Goal: Task Accomplishment & Management: Use online tool/utility

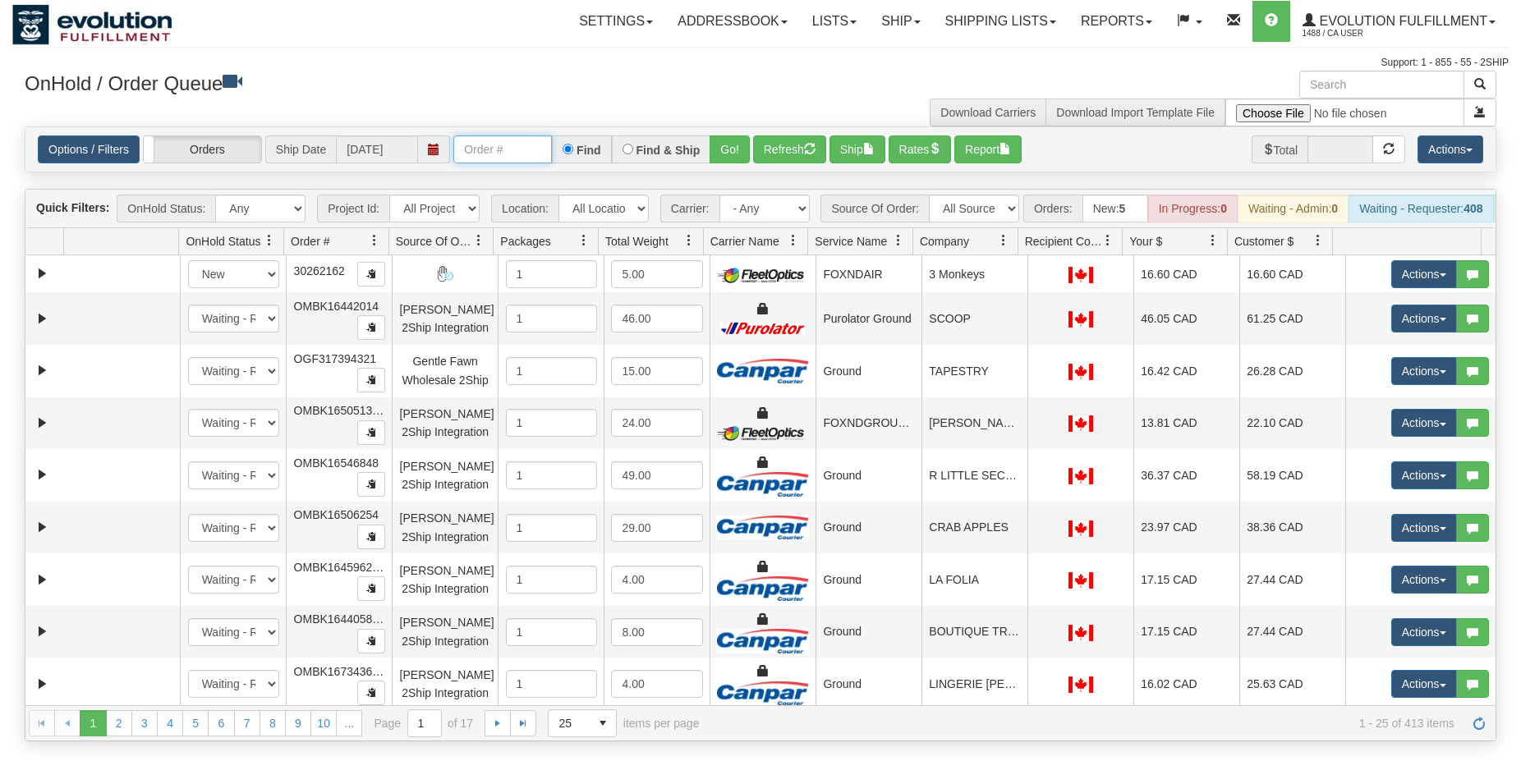
click at [466, 147] on input "text" at bounding box center [502, 149] width 98 height 28
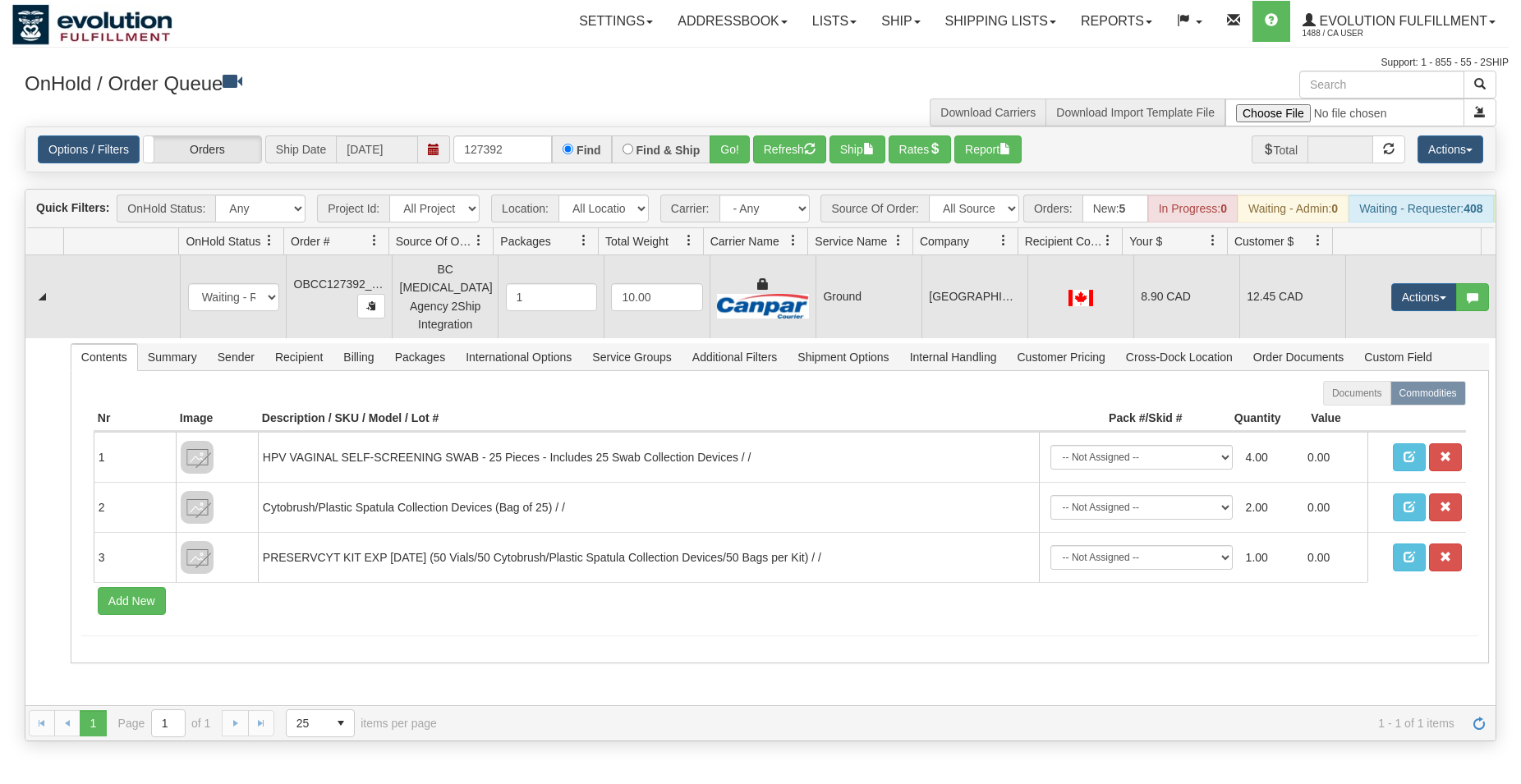
click at [1241, 310] on td "12.45 CAD" at bounding box center [1292, 297] width 106 height 83
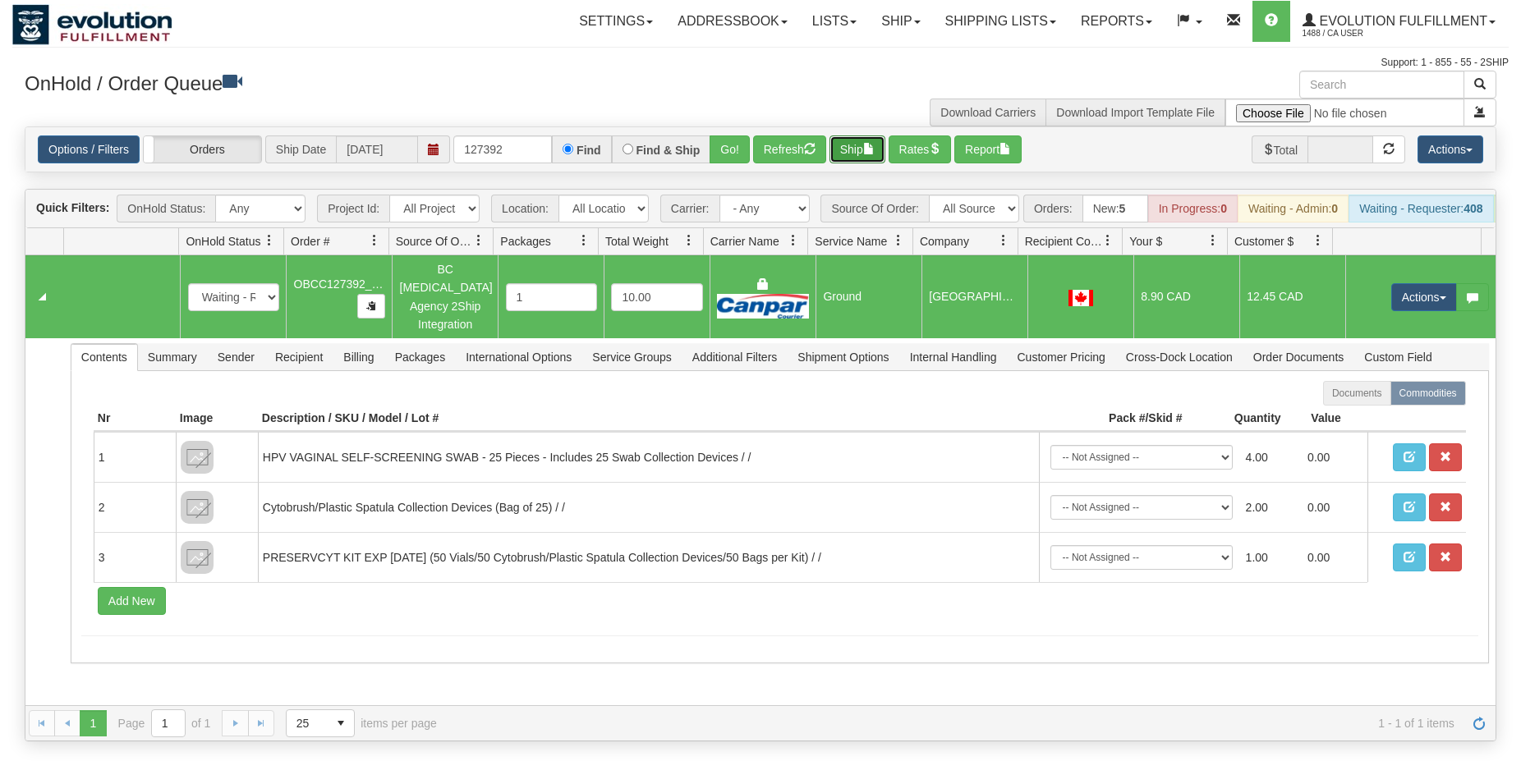
click at [868, 141] on button "Ship" at bounding box center [857, 149] width 56 height 28
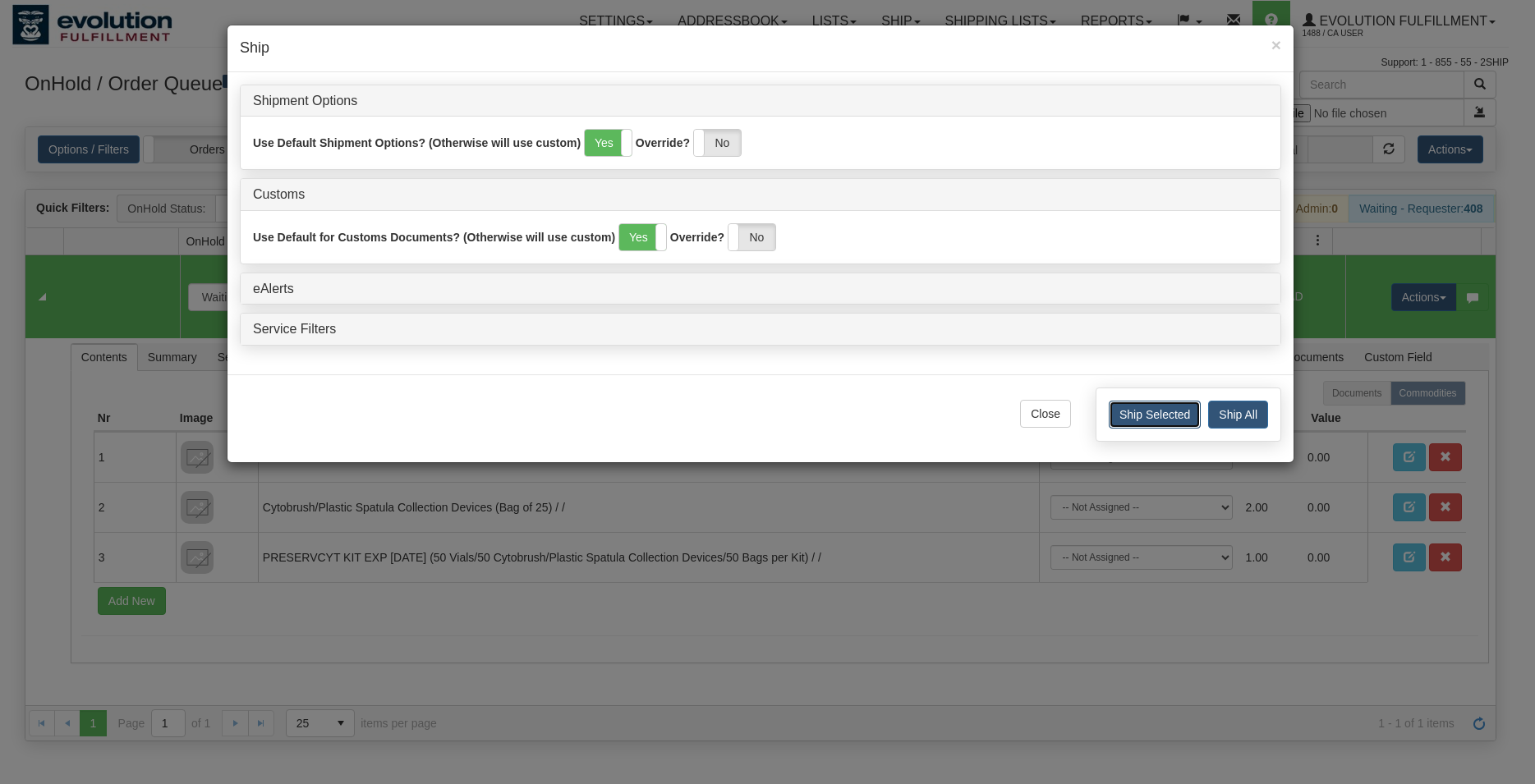
click at [1135, 415] on button "Ship Selected" at bounding box center [1155, 415] width 92 height 28
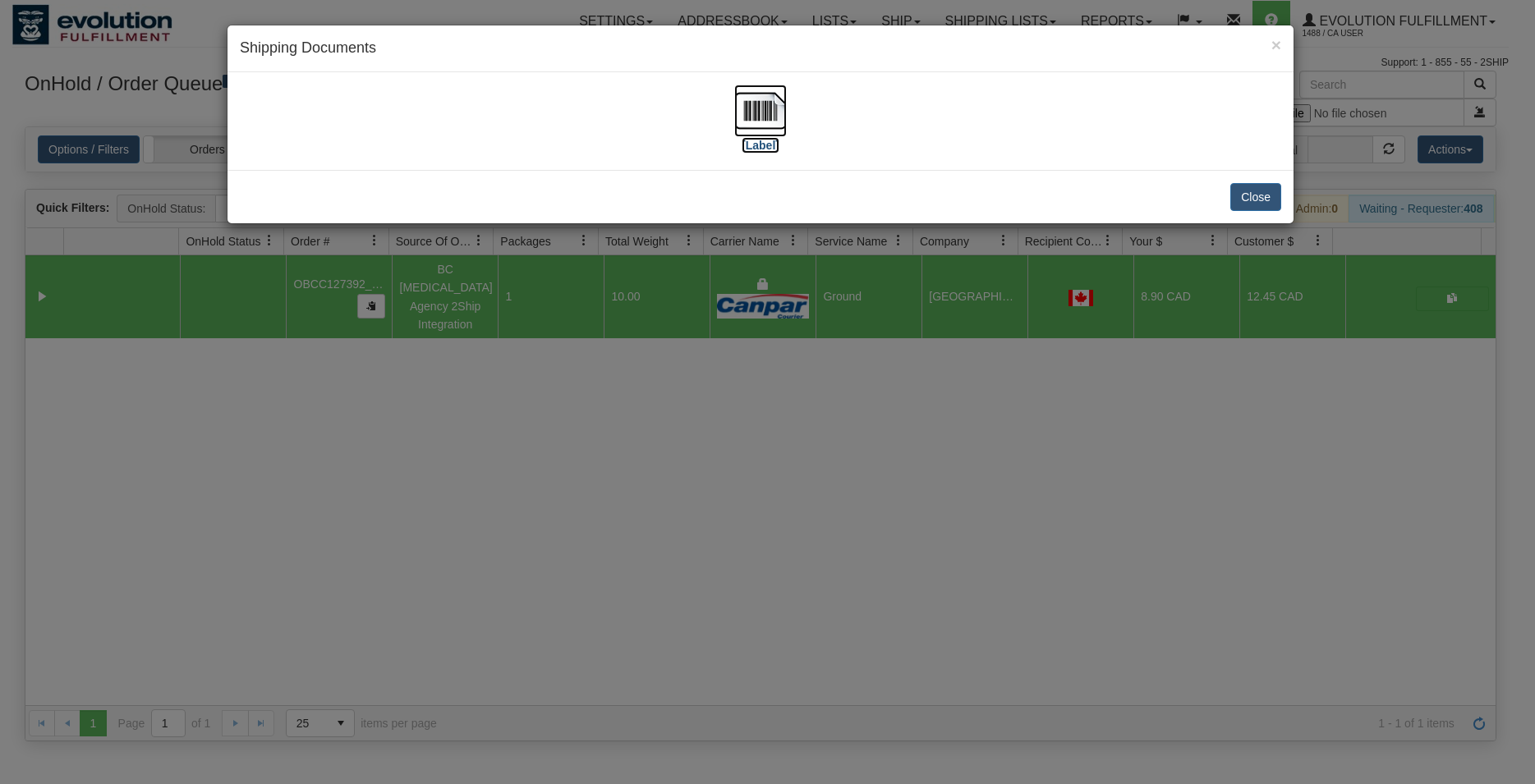
click at [748, 103] on img at bounding box center [760, 110] width 52 height 52
click at [1248, 200] on button "Close" at bounding box center [1256, 197] width 51 height 28
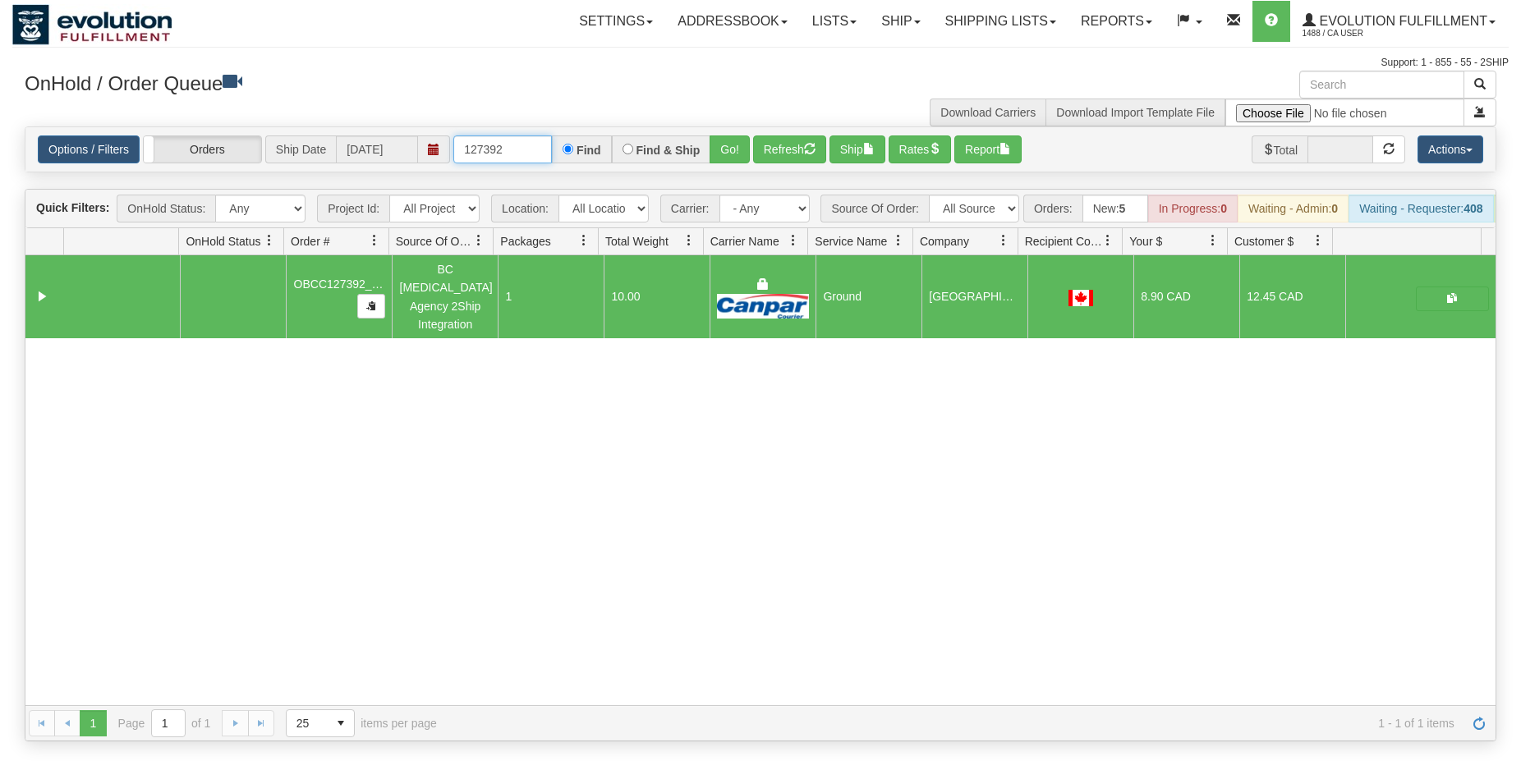
drag, startPoint x: 498, startPoint y: 149, endPoint x: 514, endPoint y: 150, distance: 16.0
click at [514, 150] on input "127392" at bounding box center [502, 149] width 98 height 28
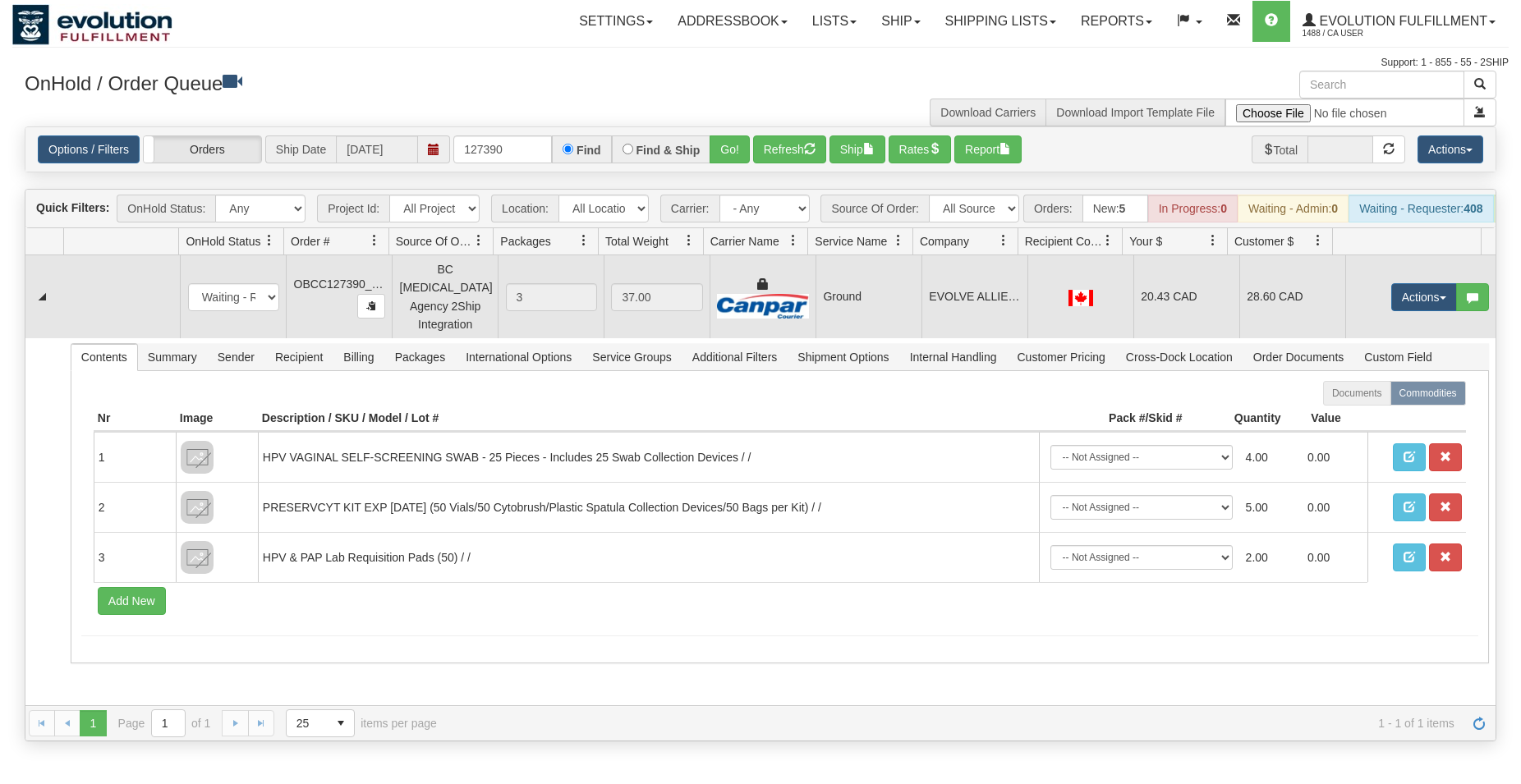
click at [1043, 324] on td at bounding box center [1081, 297] width 106 height 83
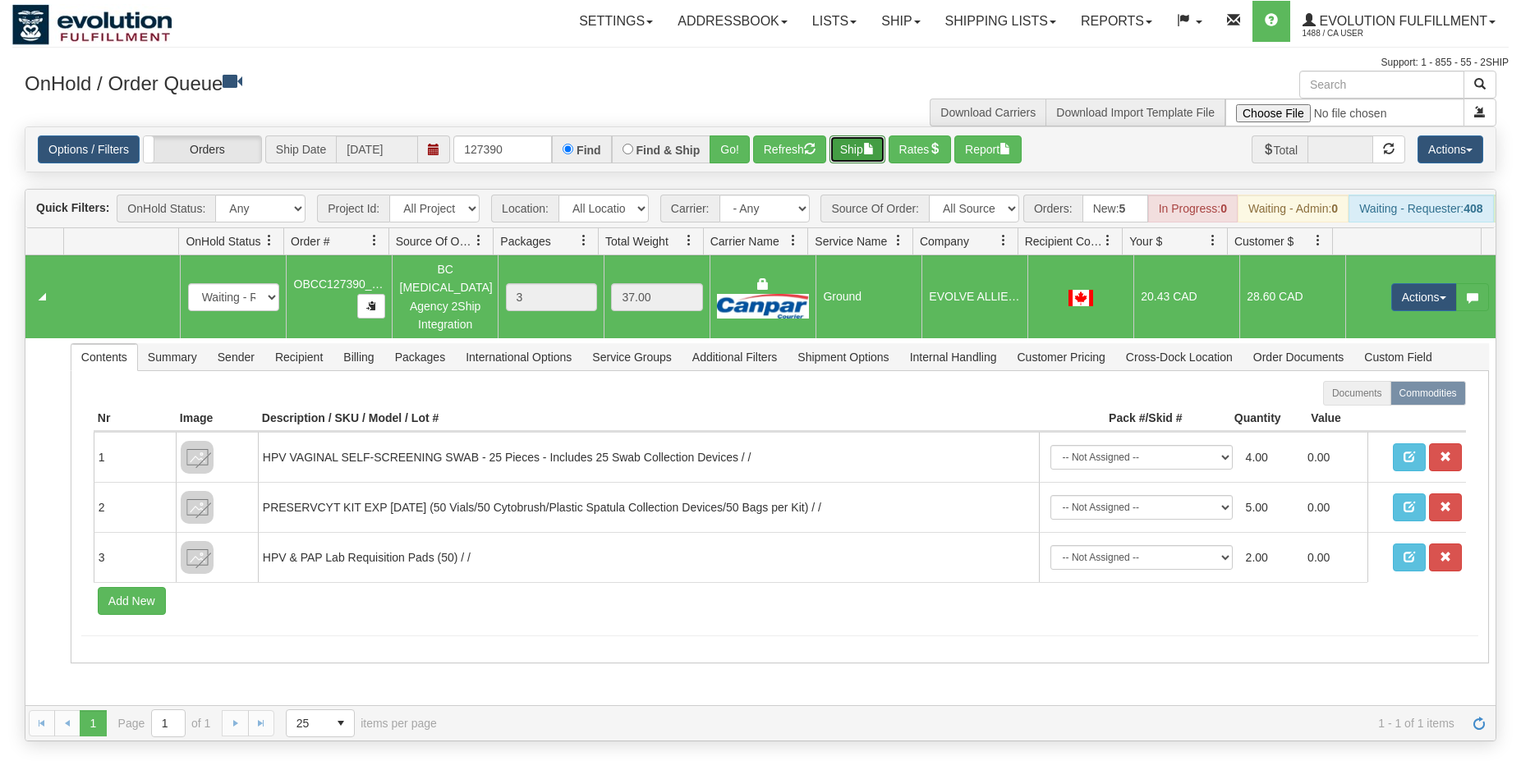
click at [856, 153] on button "Ship" at bounding box center [857, 149] width 56 height 28
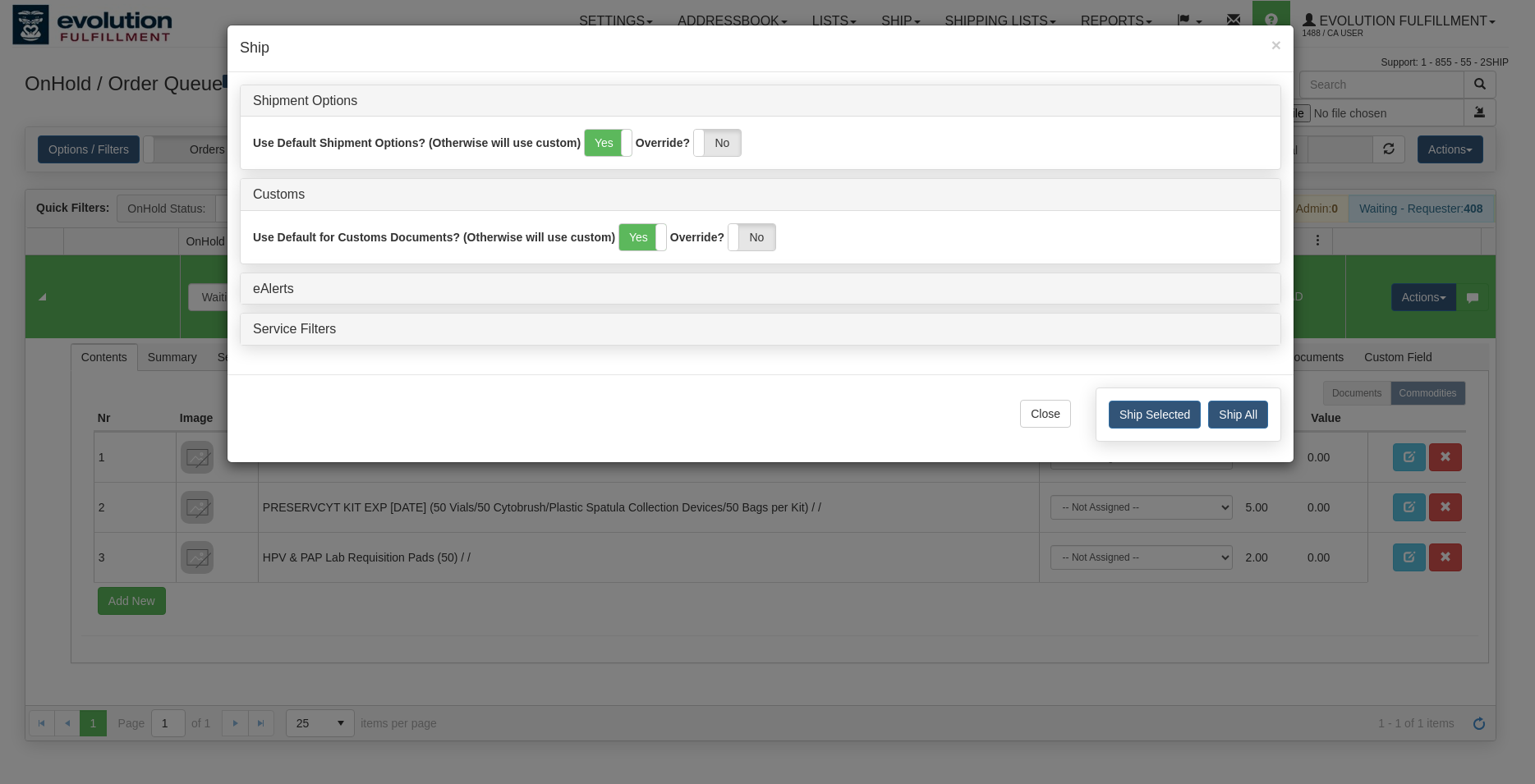
click at [1132, 431] on div "Ship Selected Ship All" at bounding box center [1188, 414] width 186 height 54
click at [1136, 418] on button "Ship Selected" at bounding box center [1155, 415] width 92 height 28
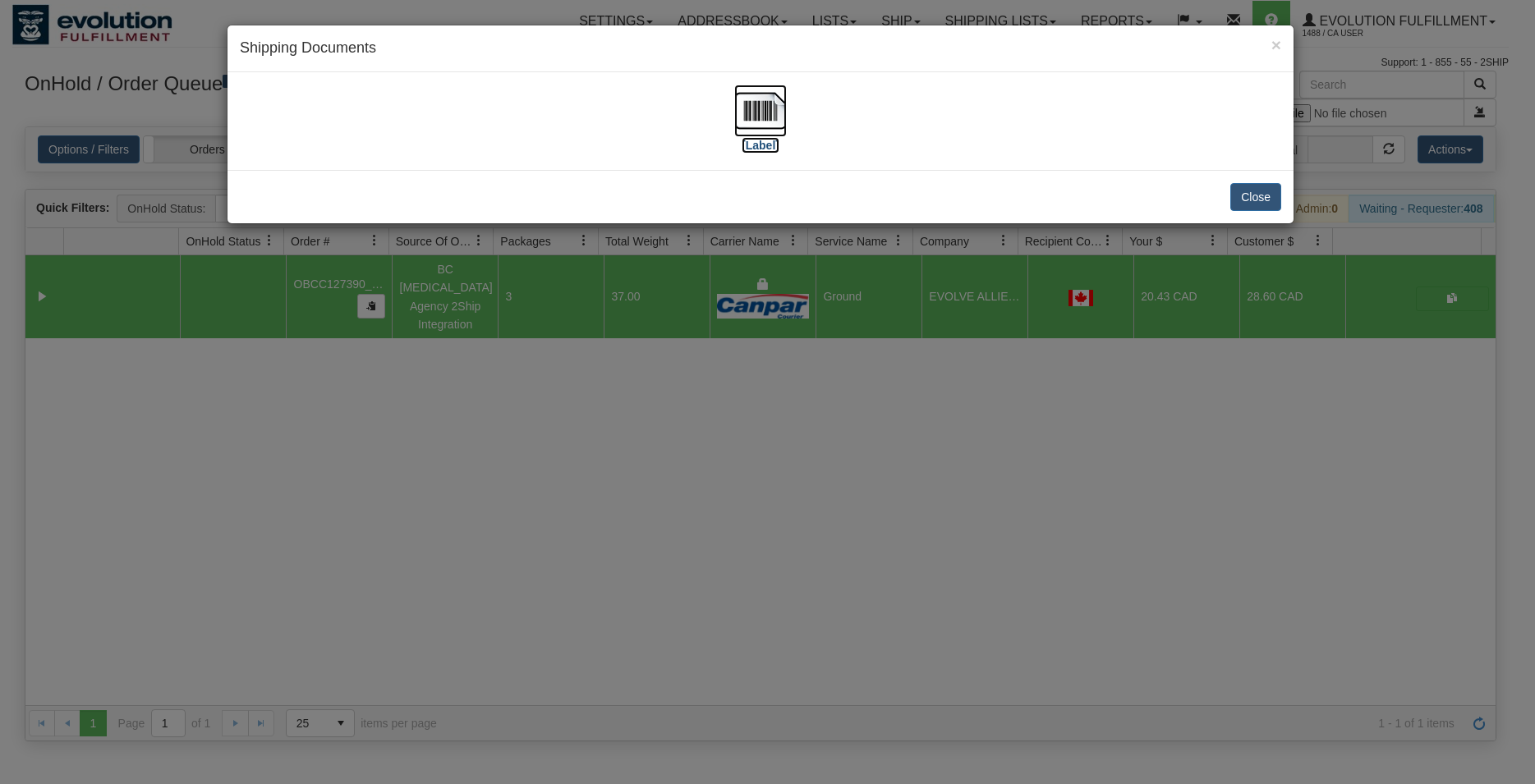
click at [758, 125] on img at bounding box center [760, 110] width 52 height 52
click at [1259, 198] on button "Close" at bounding box center [1256, 197] width 51 height 28
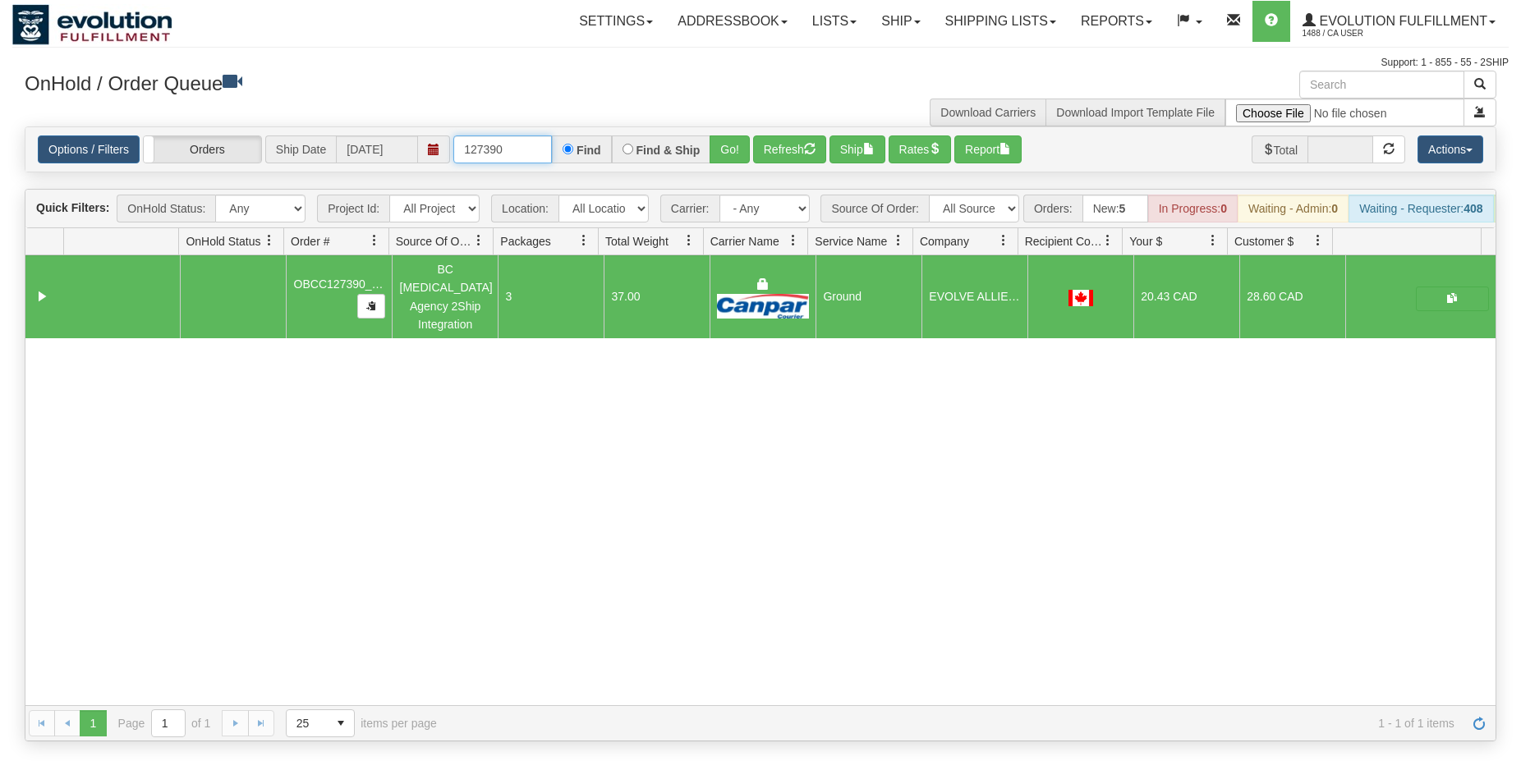
drag, startPoint x: 496, startPoint y: 145, endPoint x: 522, endPoint y: 140, distance: 26.5
click at [522, 140] on input "127390" at bounding box center [502, 149] width 98 height 28
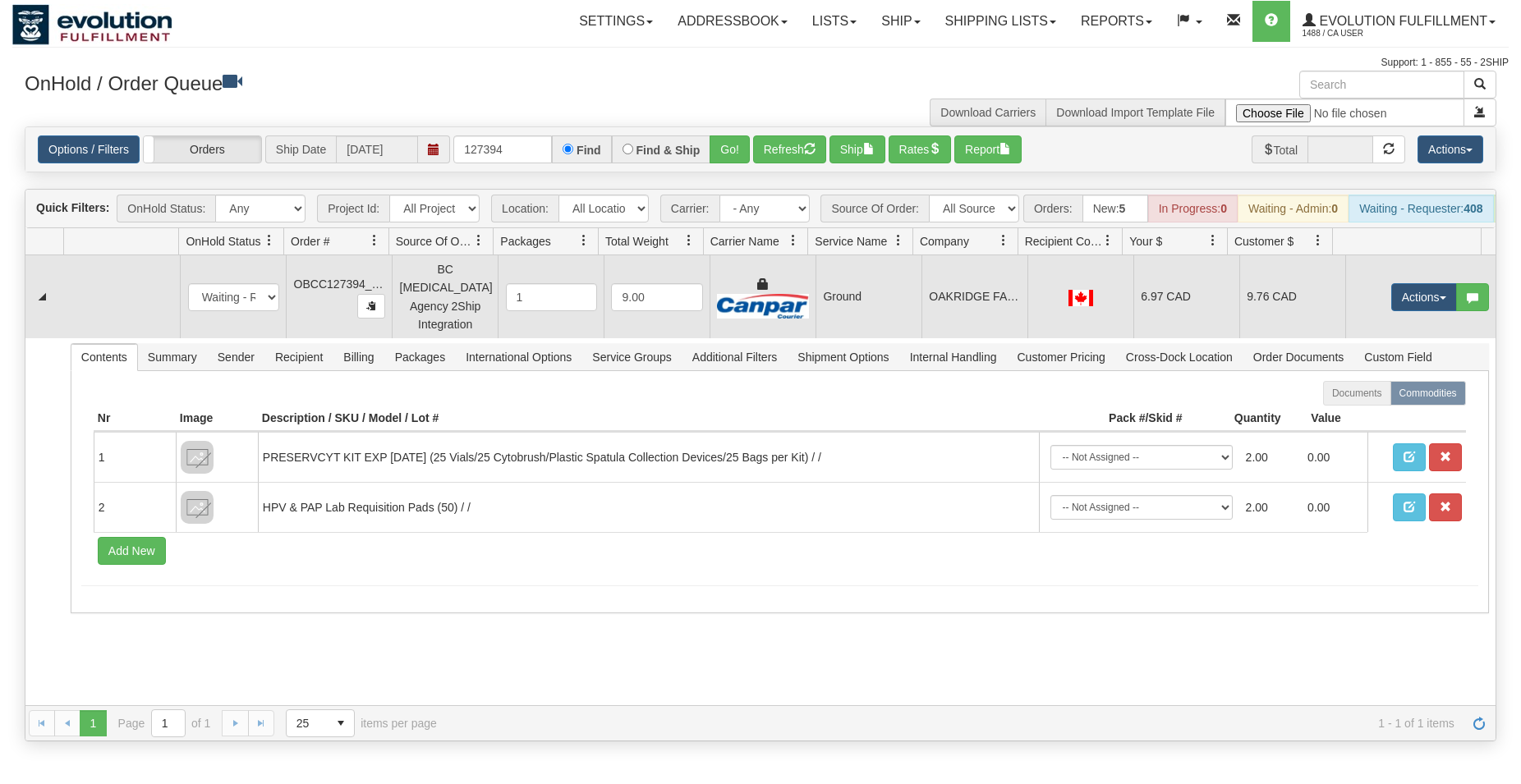
click at [921, 302] on td "OAKRIDGE FAMILY PHYSICIANS GROUP" at bounding box center [975, 297] width 106 height 83
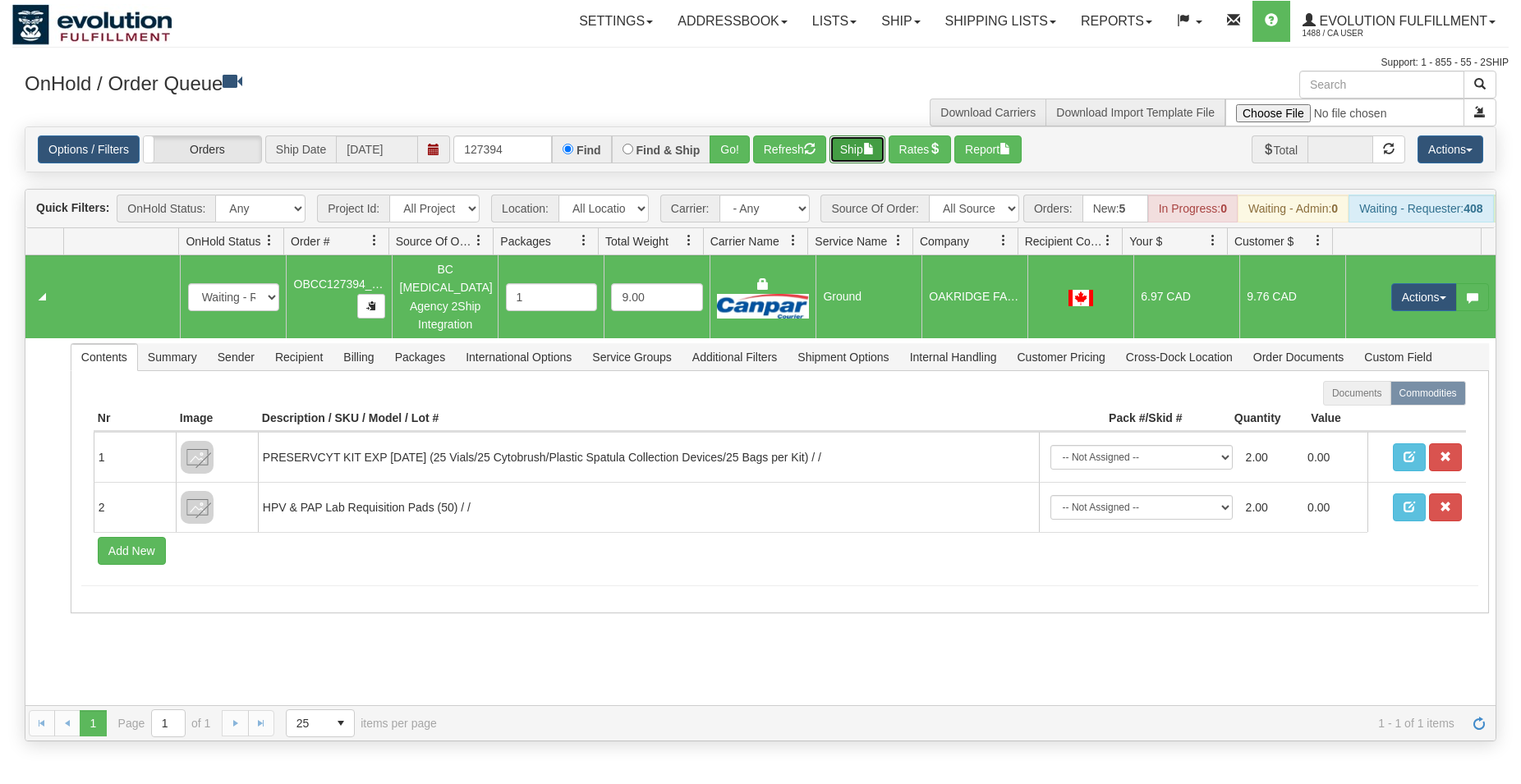
click at [849, 141] on button "Ship" at bounding box center [857, 149] width 56 height 28
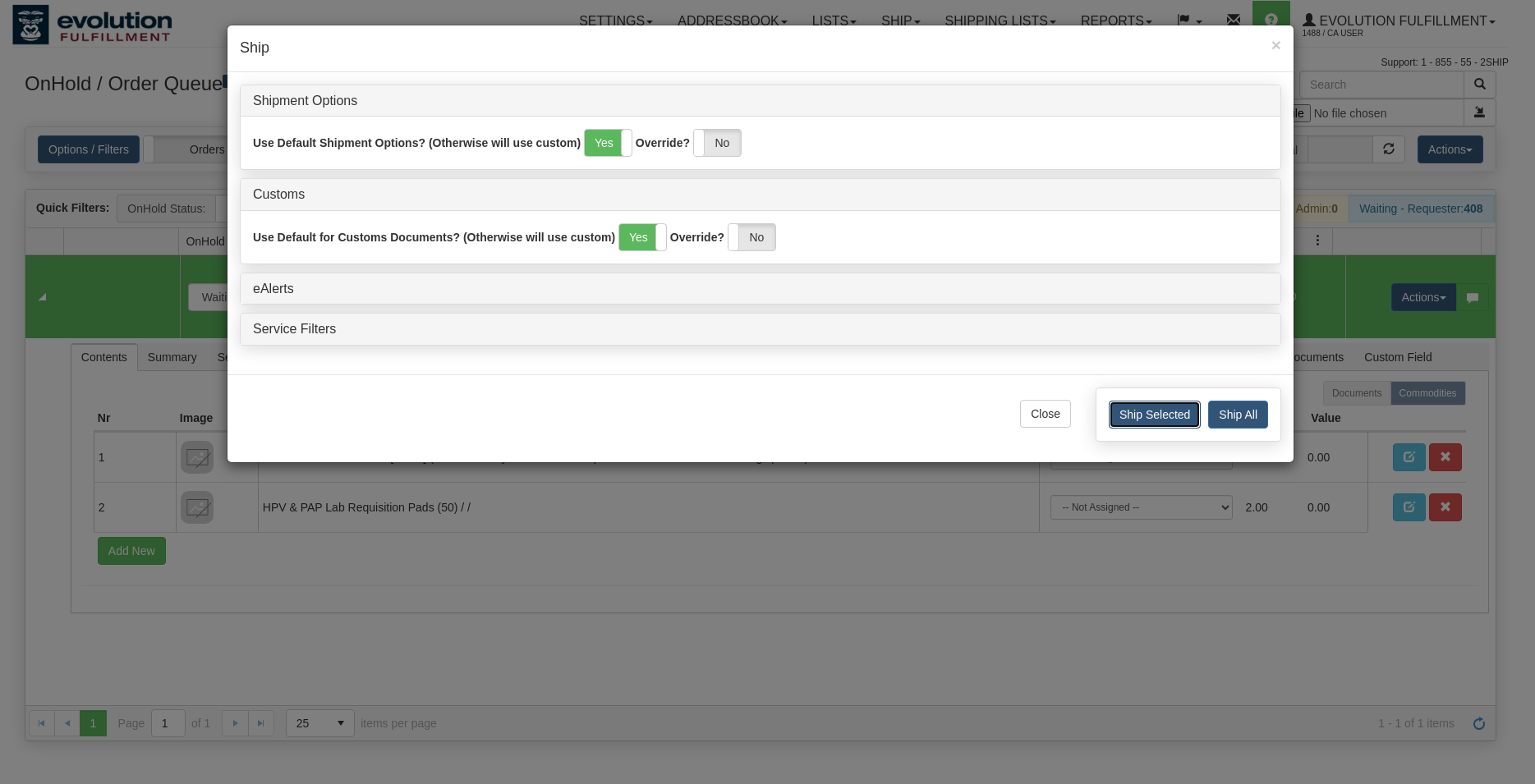
click at [1130, 417] on button "Ship Selected" at bounding box center [1155, 415] width 92 height 28
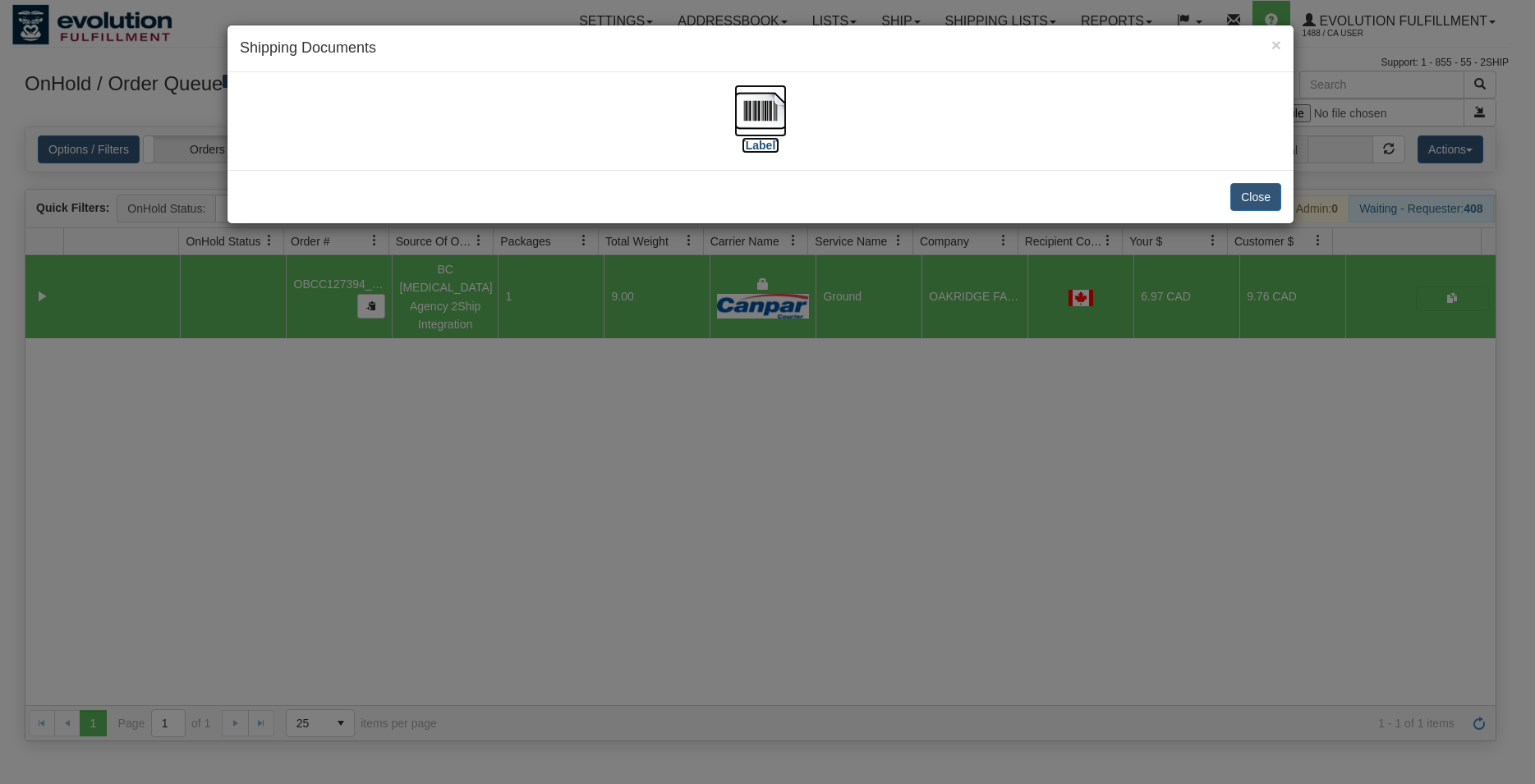
click at [760, 98] on img at bounding box center [760, 110] width 52 height 52
click at [1231, 194] on button "Close" at bounding box center [1256, 197] width 51 height 28
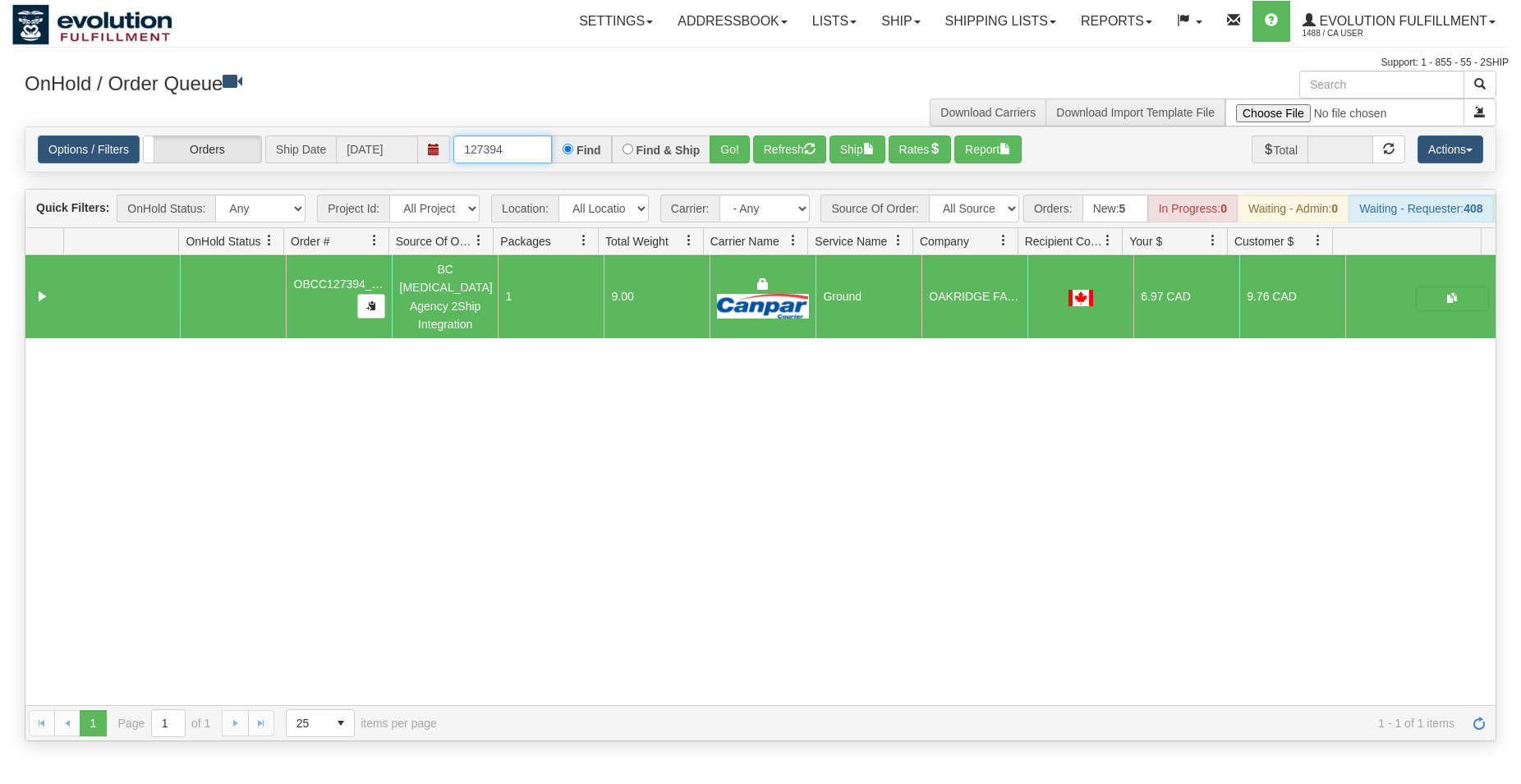
drag, startPoint x: 493, startPoint y: 149, endPoint x: 509, endPoint y: 152, distance: 16.3
click at [509, 152] on input "127394" at bounding box center [502, 149] width 98 height 28
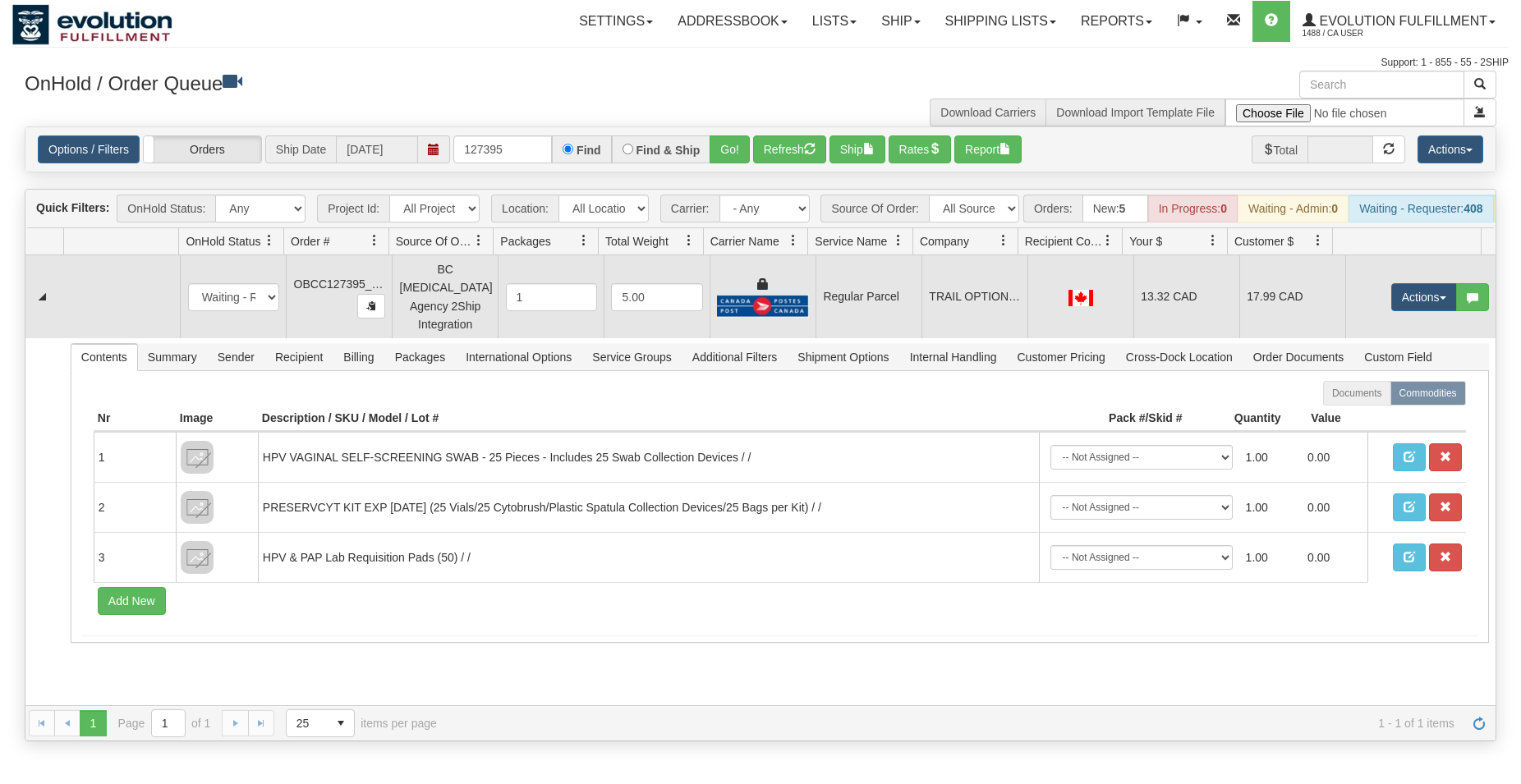
click at [849, 317] on td "Regular Parcel" at bounding box center [868, 297] width 106 height 83
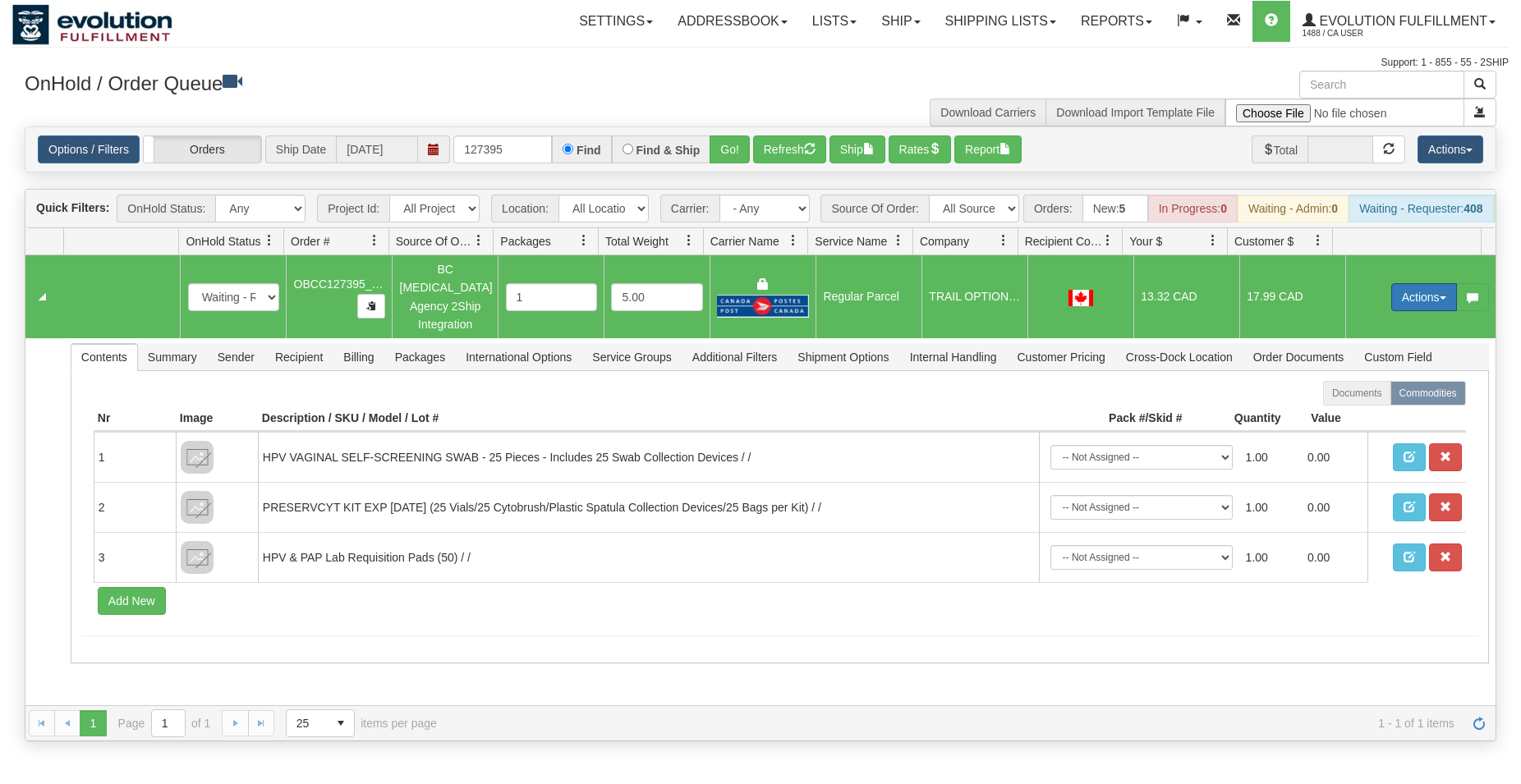
click at [1399, 301] on button "Actions" at bounding box center [1424, 297] width 65 height 28
click at [1375, 372] on span "Rate All Services" at bounding box center [1389, 370] width 98 height 13
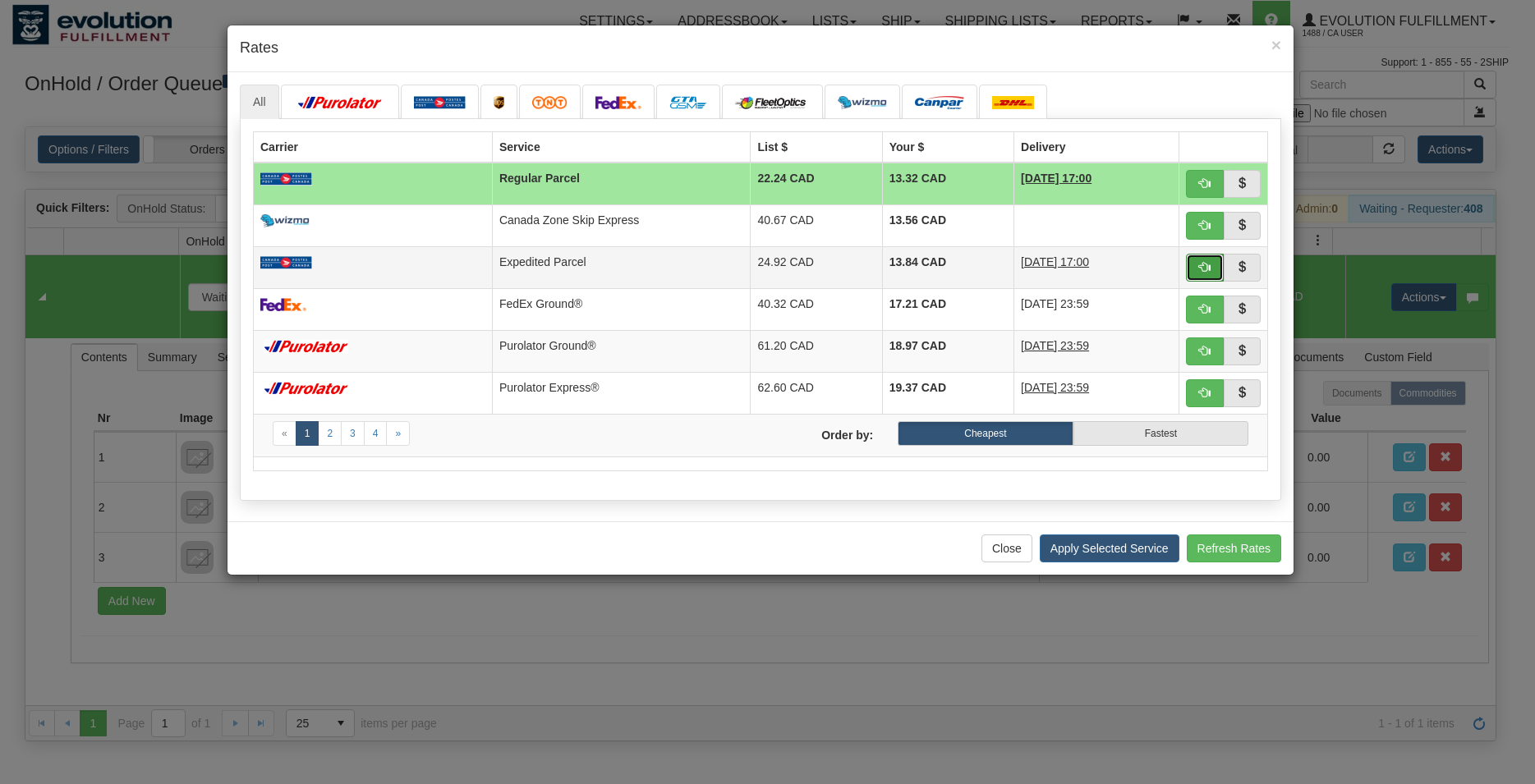
click at [1209, 267] on span "button" at bounding box center [1204, 266] width 11 height 11
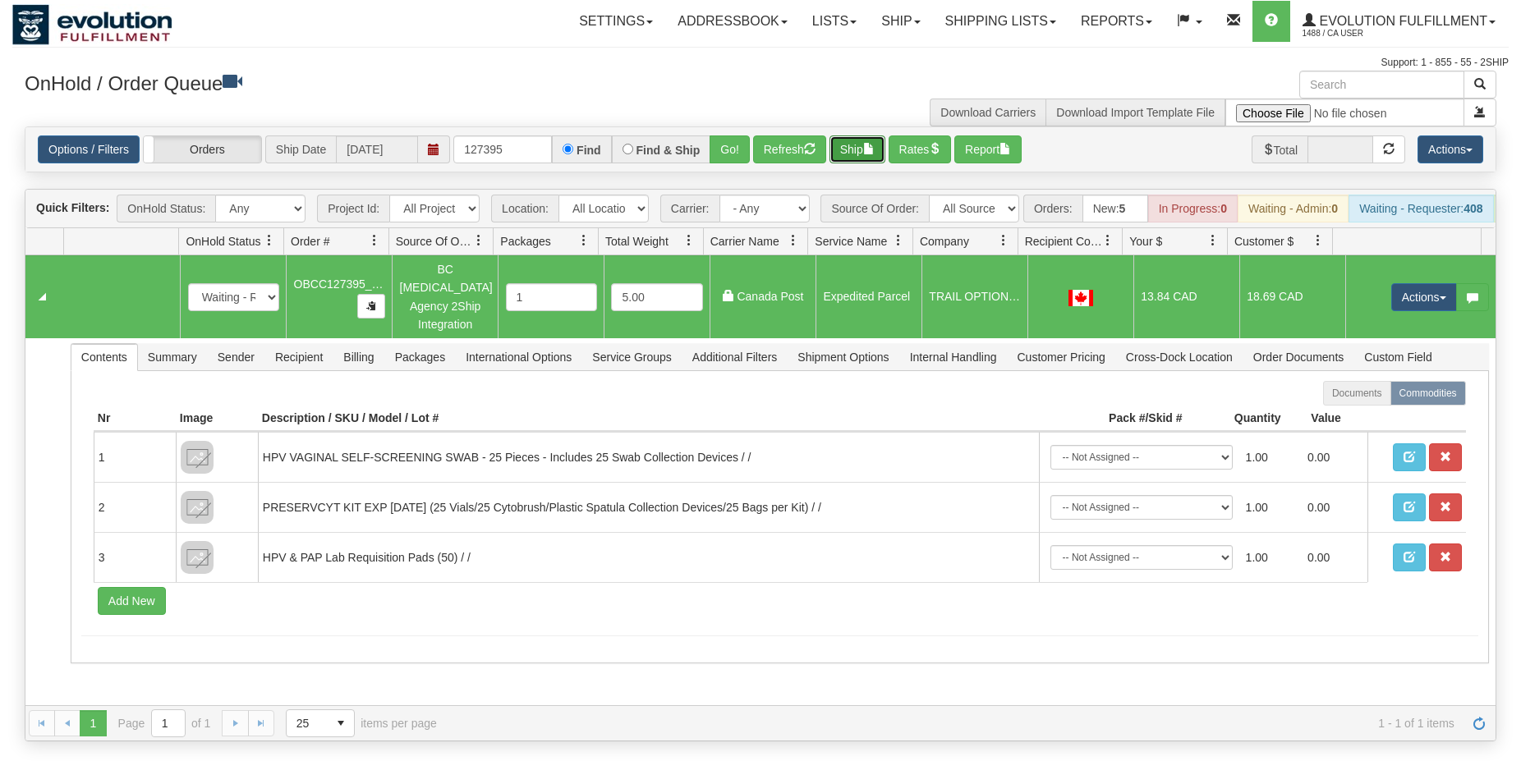
click at [852, 164] on button "Ship" at bounding box center [857, 149] width 56 height 28
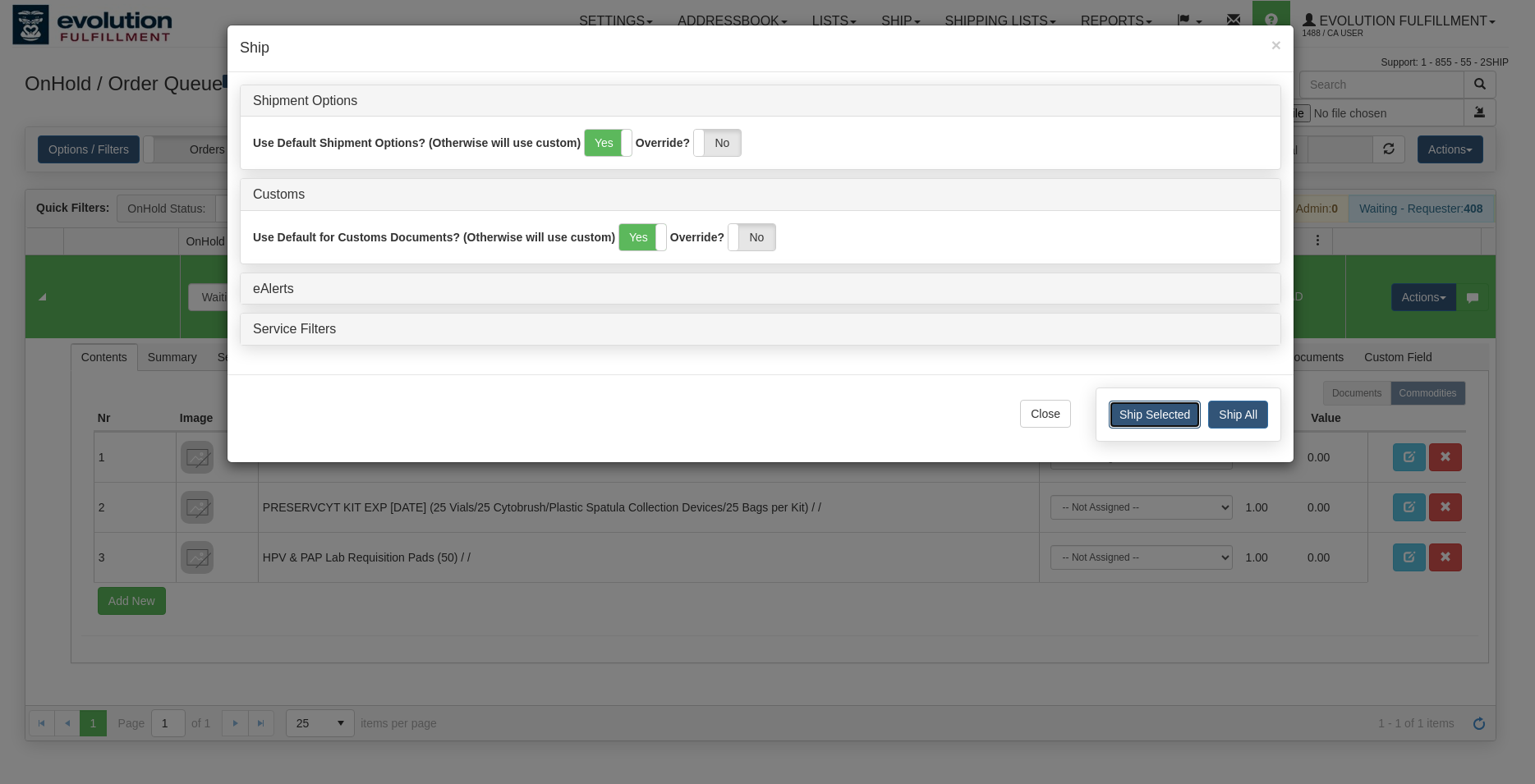
click at [1120, 418] on button "Ship Selected" at bounding box center [1155, 415] width 92 height 28
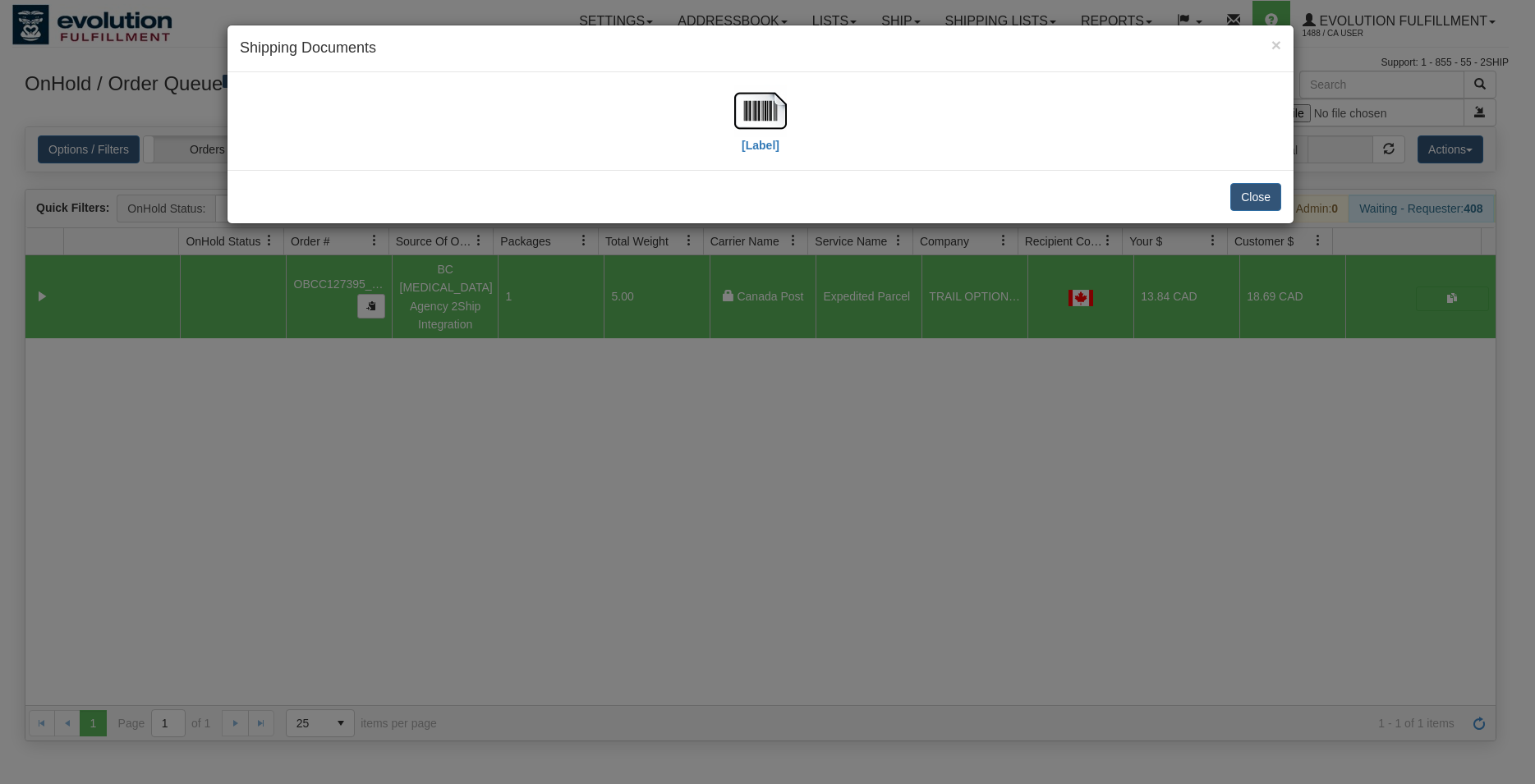
click at [791, 120] on div "[Label]" at bounding box center [760, 121] width 1042 height 73
click at [765, 112] on img at bounding box center [760, 110] width 52 height 52
click at [1256, 195] on button "Close" at bounding box center [1256, 197] width 51 height 28
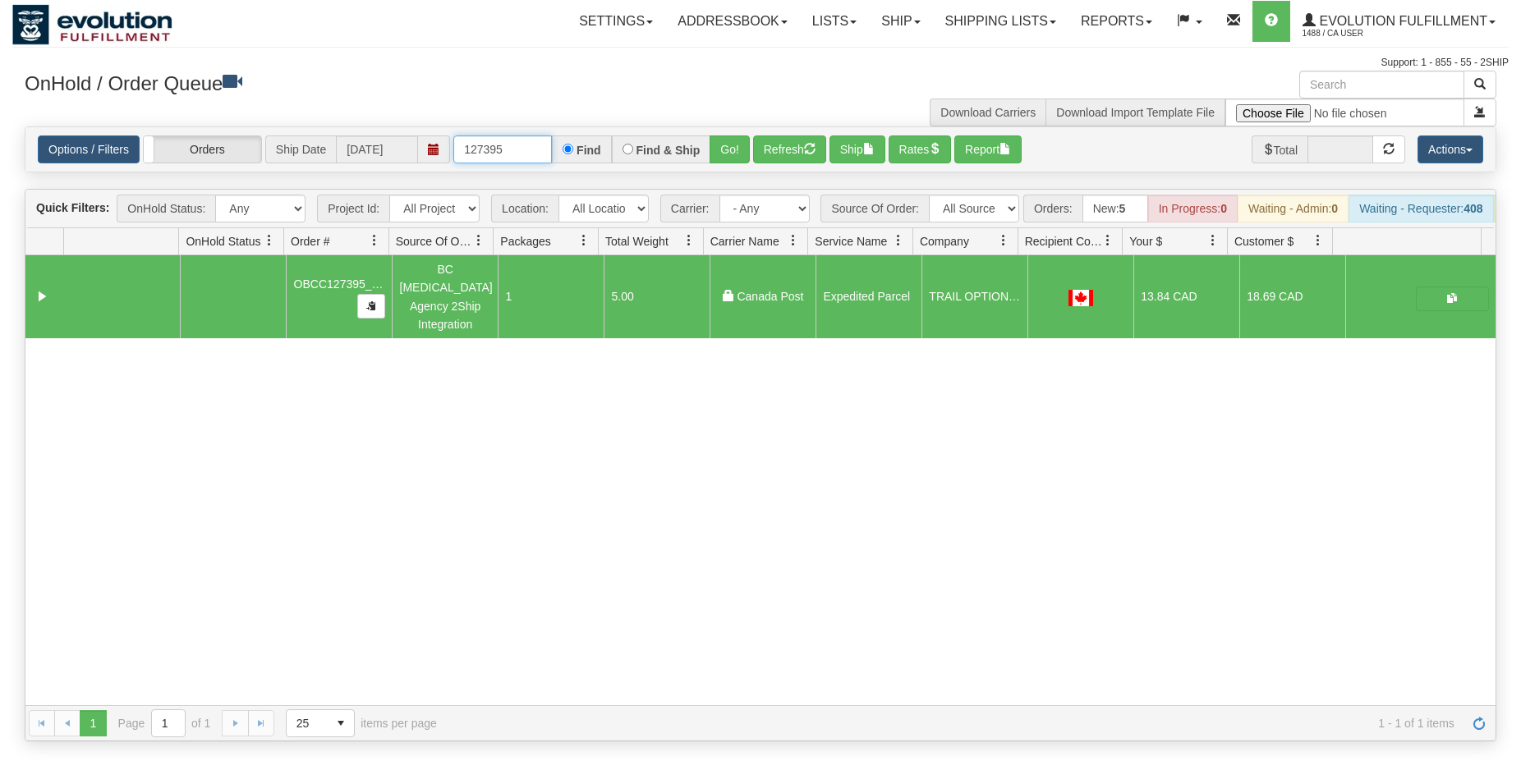
drag, startPoint x: 499, startPoint y: 144, endPoint x: 508, endPoint y: 147, distance: 9.5
click at [508, 147] on input "127395" at bounding box center [502, 149] width 98 height 28
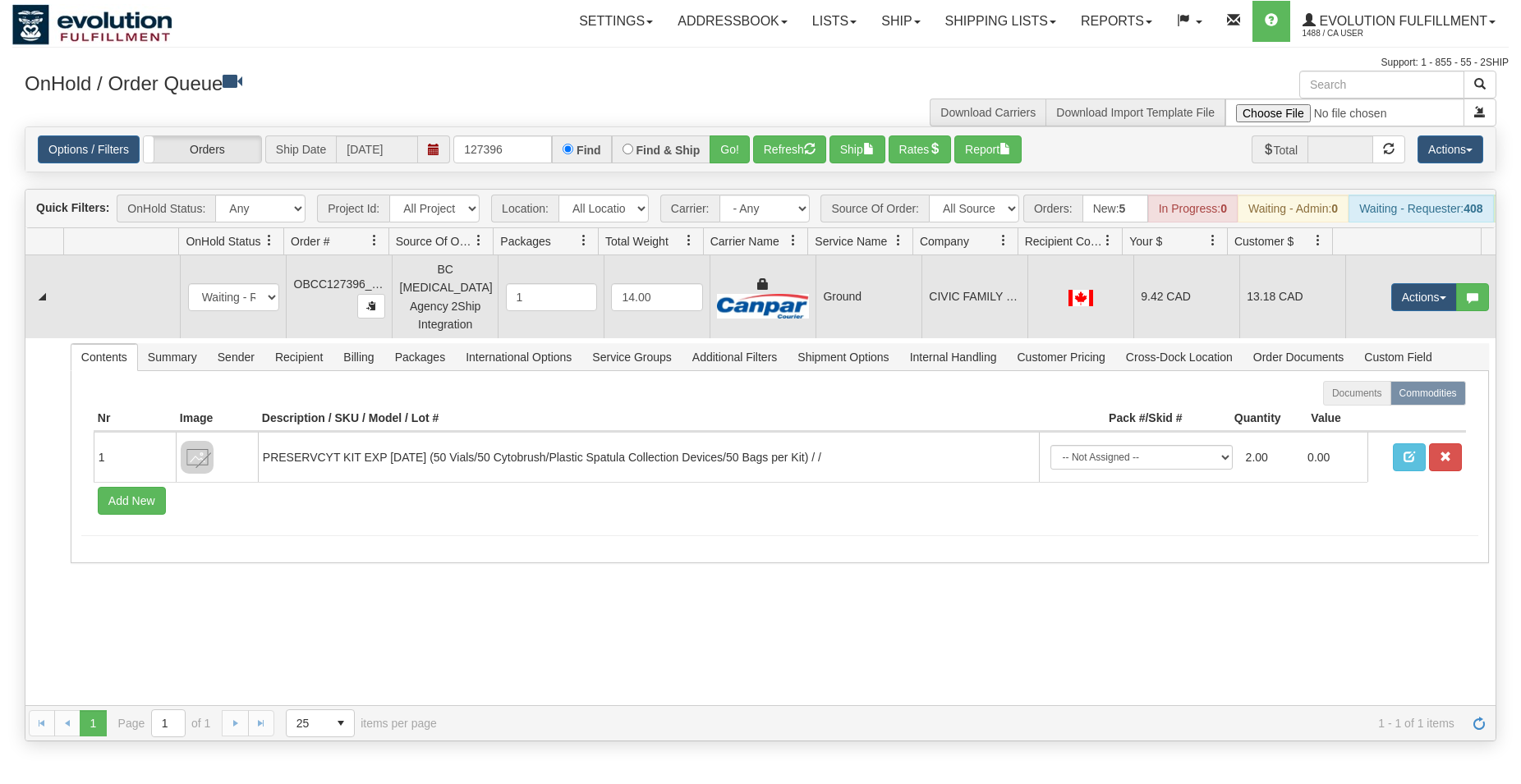
click at [944, 289] on td "CIVIC FAMILY HEALTH CENTRE" at bounding box center [975, 297] width 106 height 83
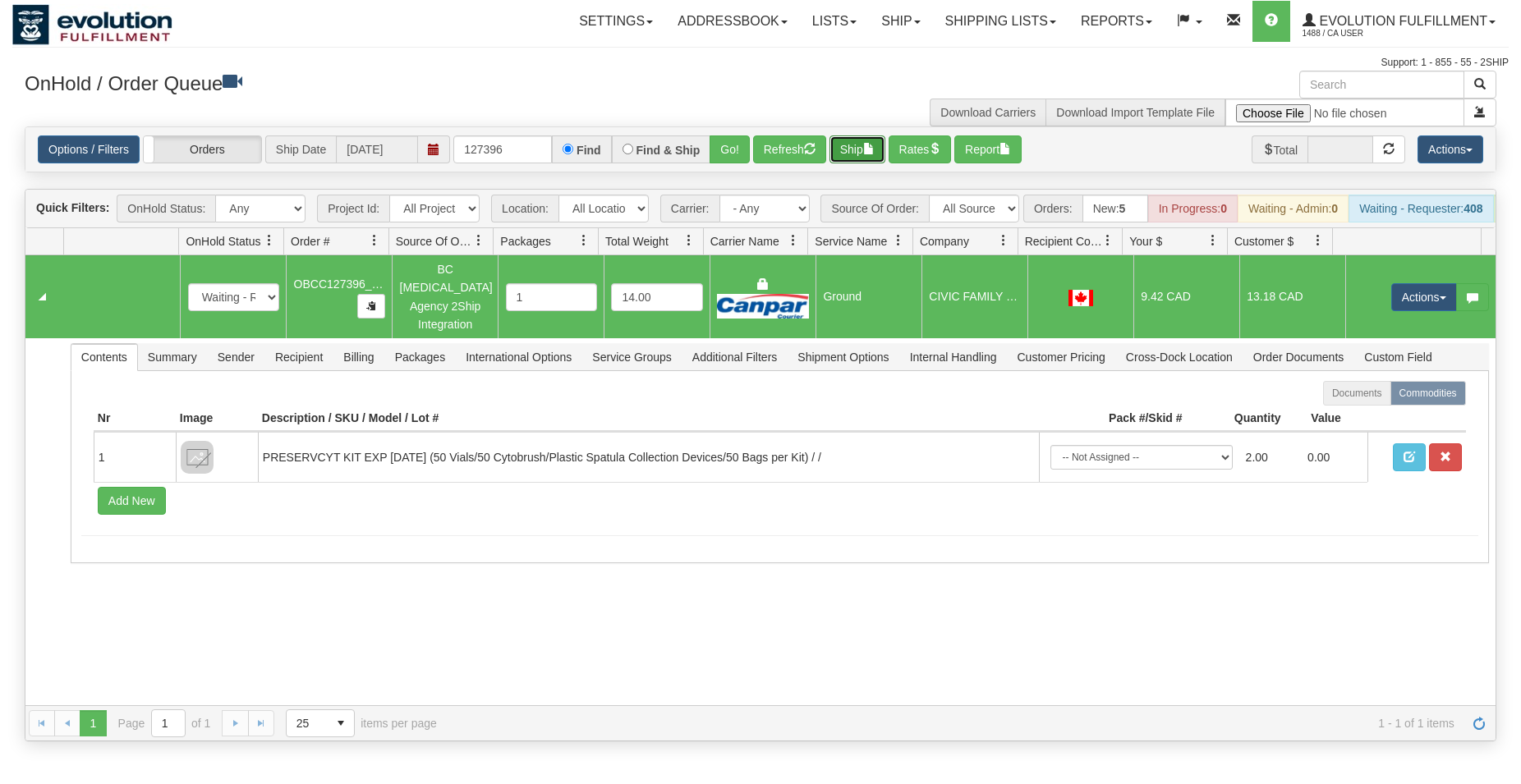
click at [870, 151] on button "Ship" at bounding box center [857, 149] width 56 height 28
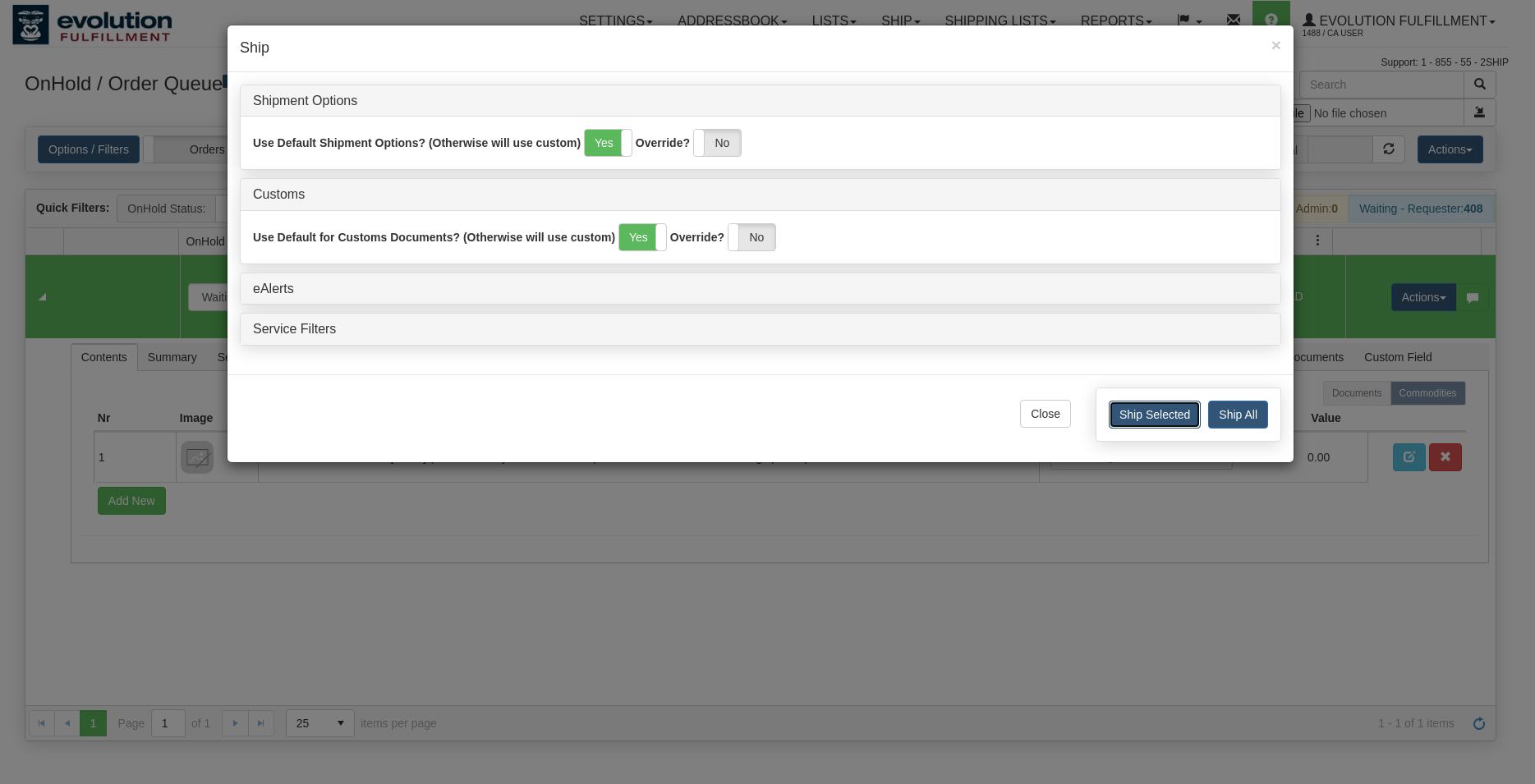
click at [1145, 423] on button "Ship Selected" at bounding box center [1155, 415] width 92 height 28
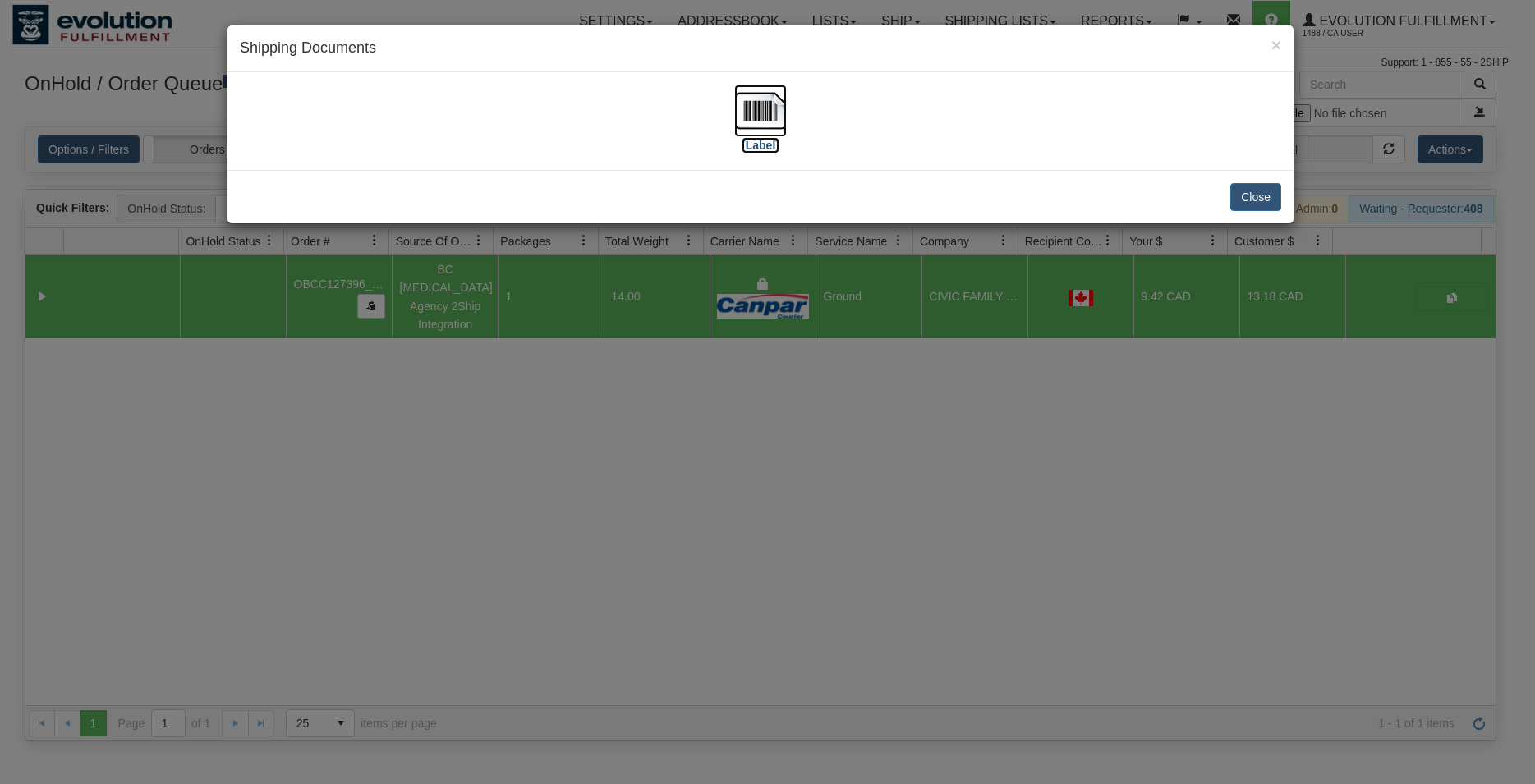
click at [773, 118] on img at bounding box center [760, 110] width 52 height 52
click at [1248, 188] on button "Close" at bounding box center [1256, 197] width 51 height 28
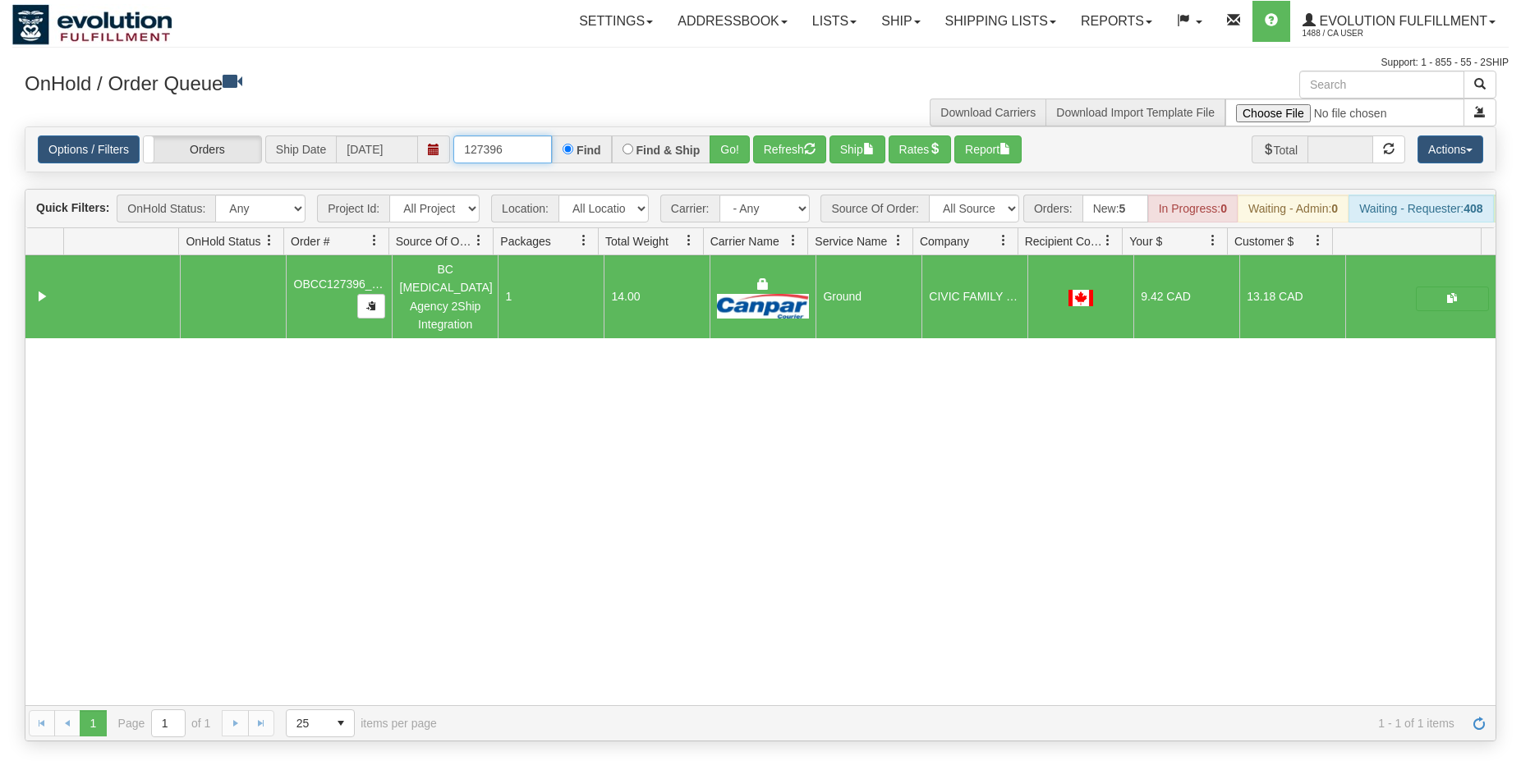
drag, startPoint x: 493, startPoint y: 152, endPoint x: 521, endPoint y: 141, distance: 30.1
click at [522, 148] on input "127396" at bounding box center [502, 149] width 98 height 28
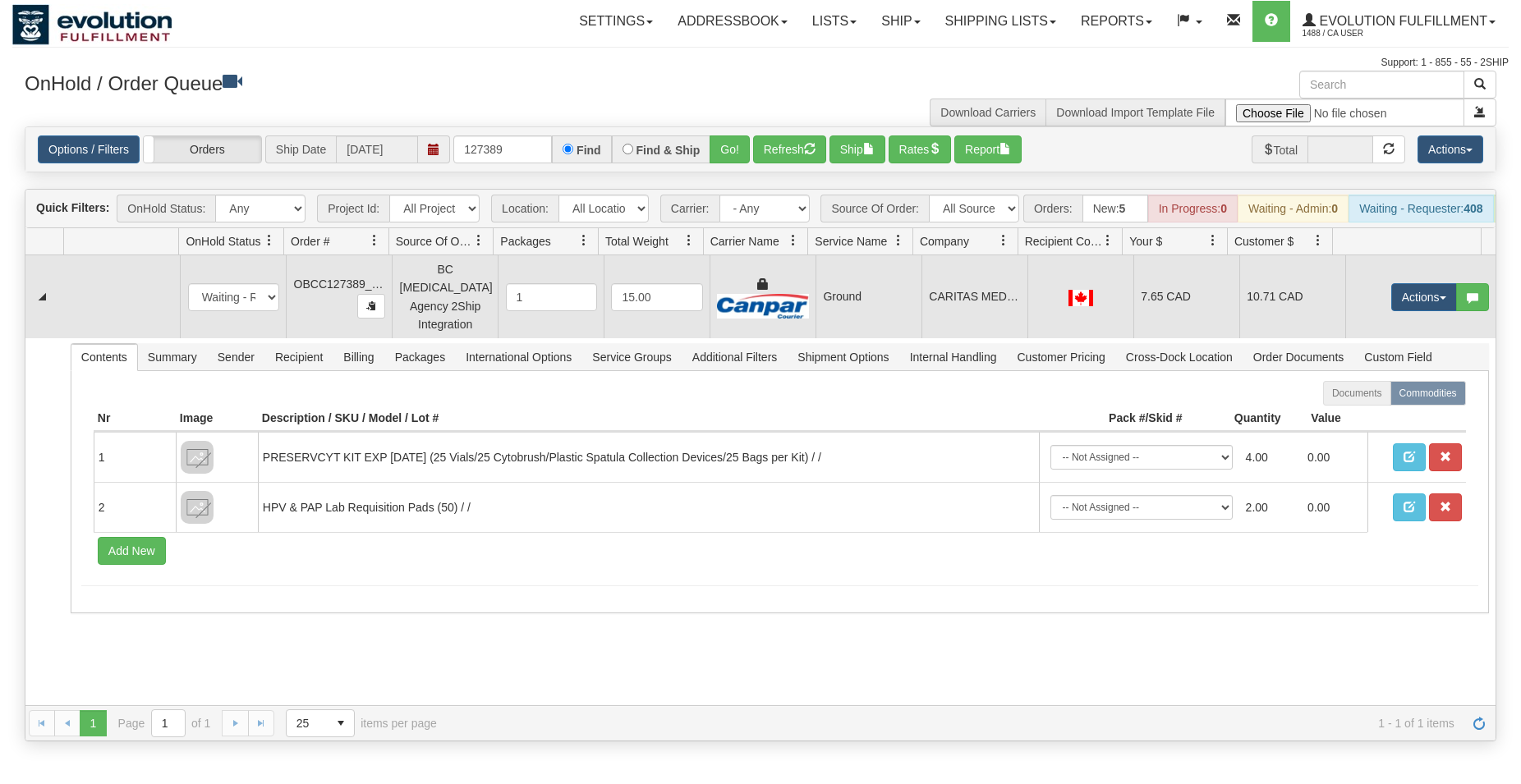
click at [865, 306] on td "Ground" at bounding box center [868, 297] width 106 height 83
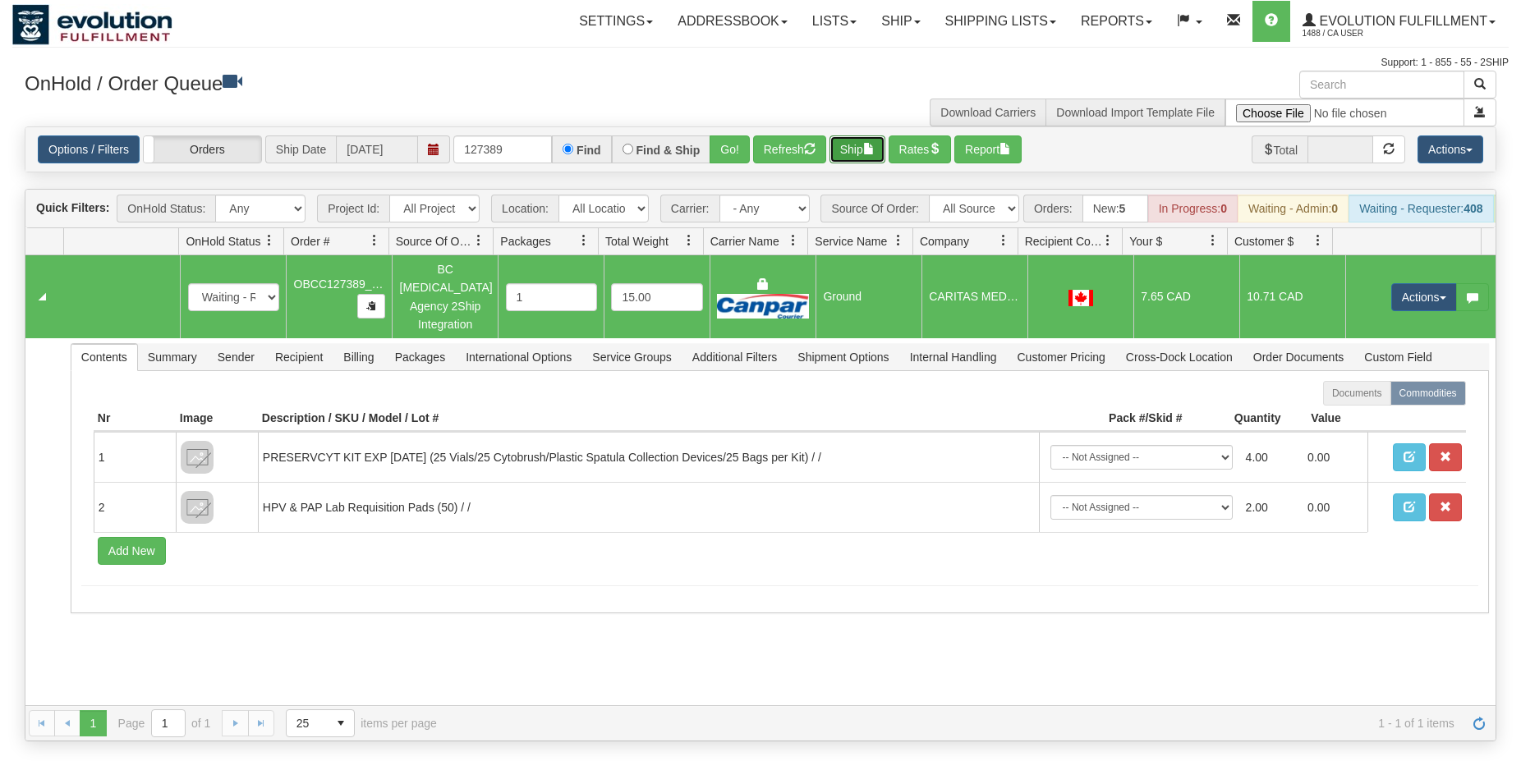
click at [854, 148] on button "Ship" at bounding box center [857, 149] width 56 height 28
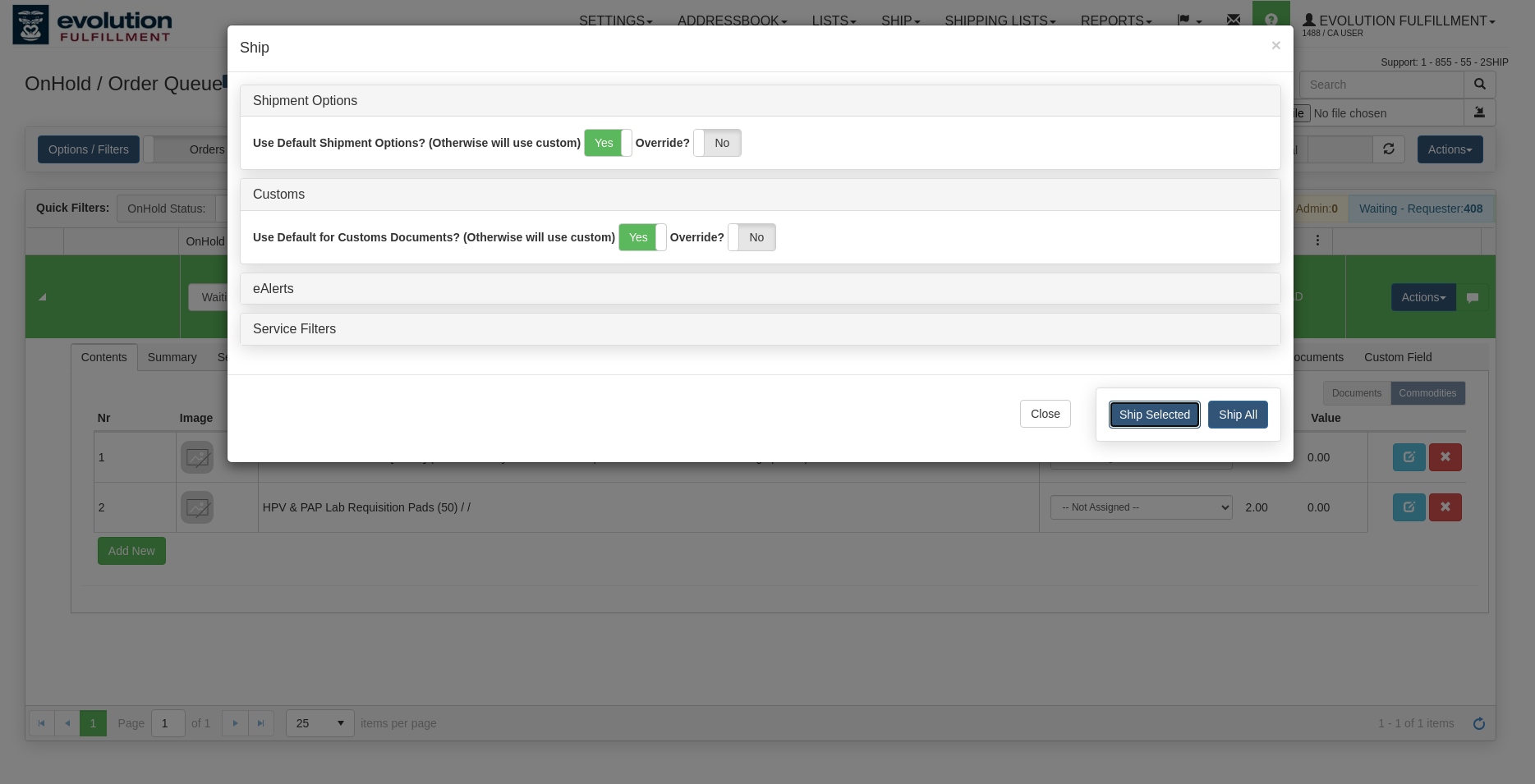
click at [1153, 408] on button "Ship Selected" at bounding box center [1155, 415] width 92 height 28
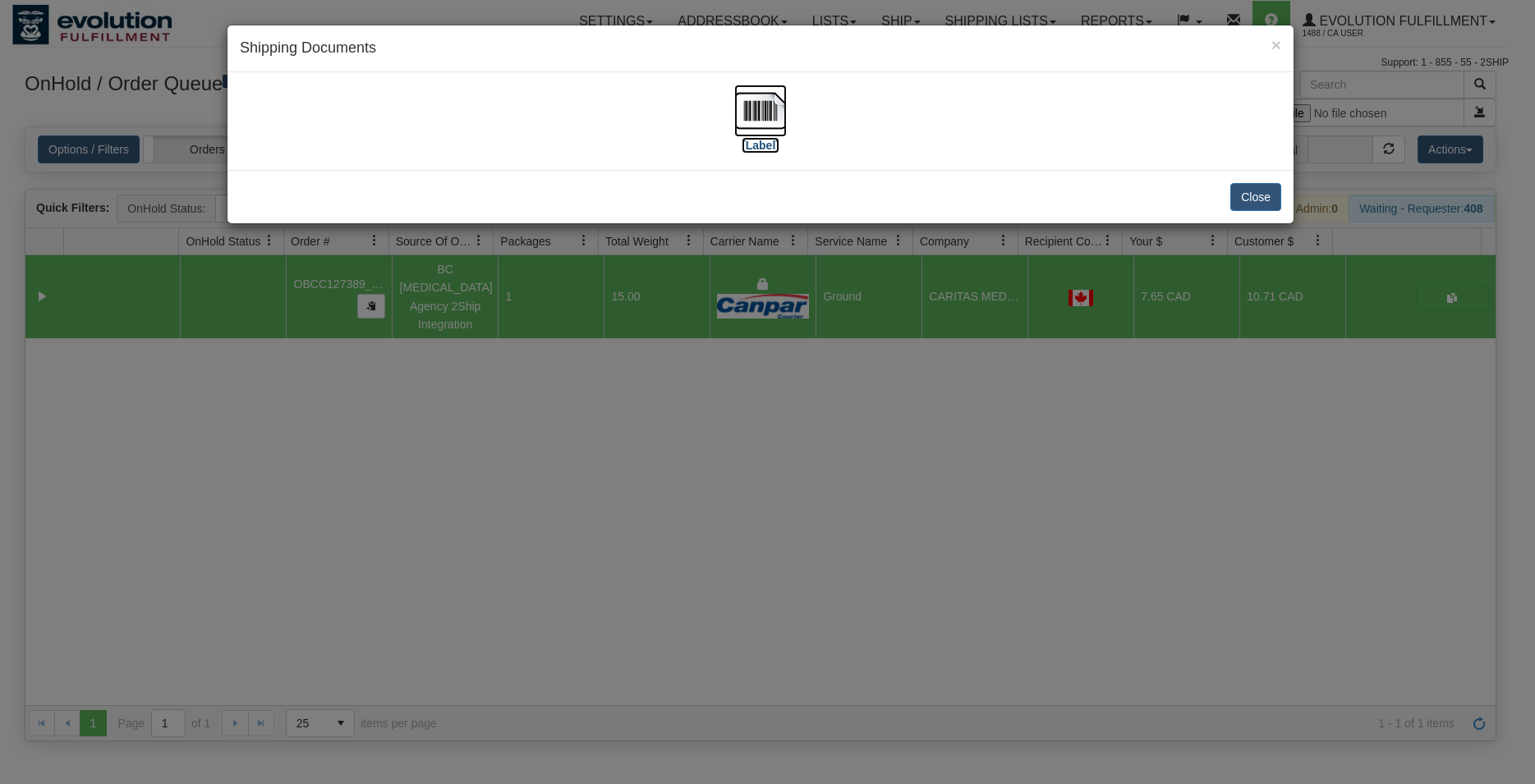
click at [775, 107] on img at bounding box center [760, 110] width 52 height 52
drag, startPoint x: 1238, startPoint y: 201, endPoint x: 1229, endPoint y: 202, distance: 9.1
click at [1237, 202] on button "Close" at bounding box center [1256, 197] width 51 height 28
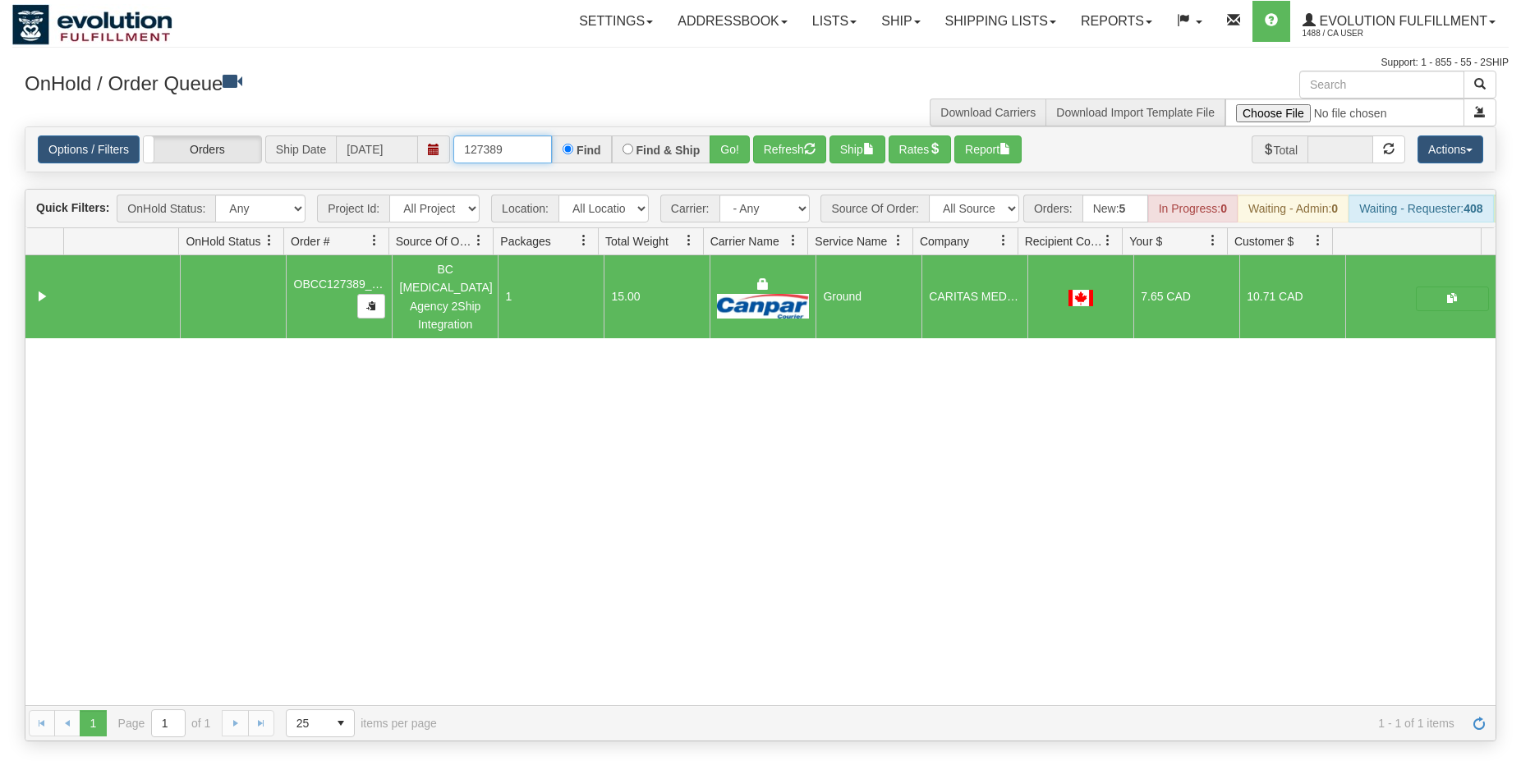
drag, startPoint x: 490, startPoint y: 153, endPoint x: 524, endPoint y: 154, distance: 34.0
click at [524, 154] on input "127389" at bounding box center [502, 149] width 98 height 28
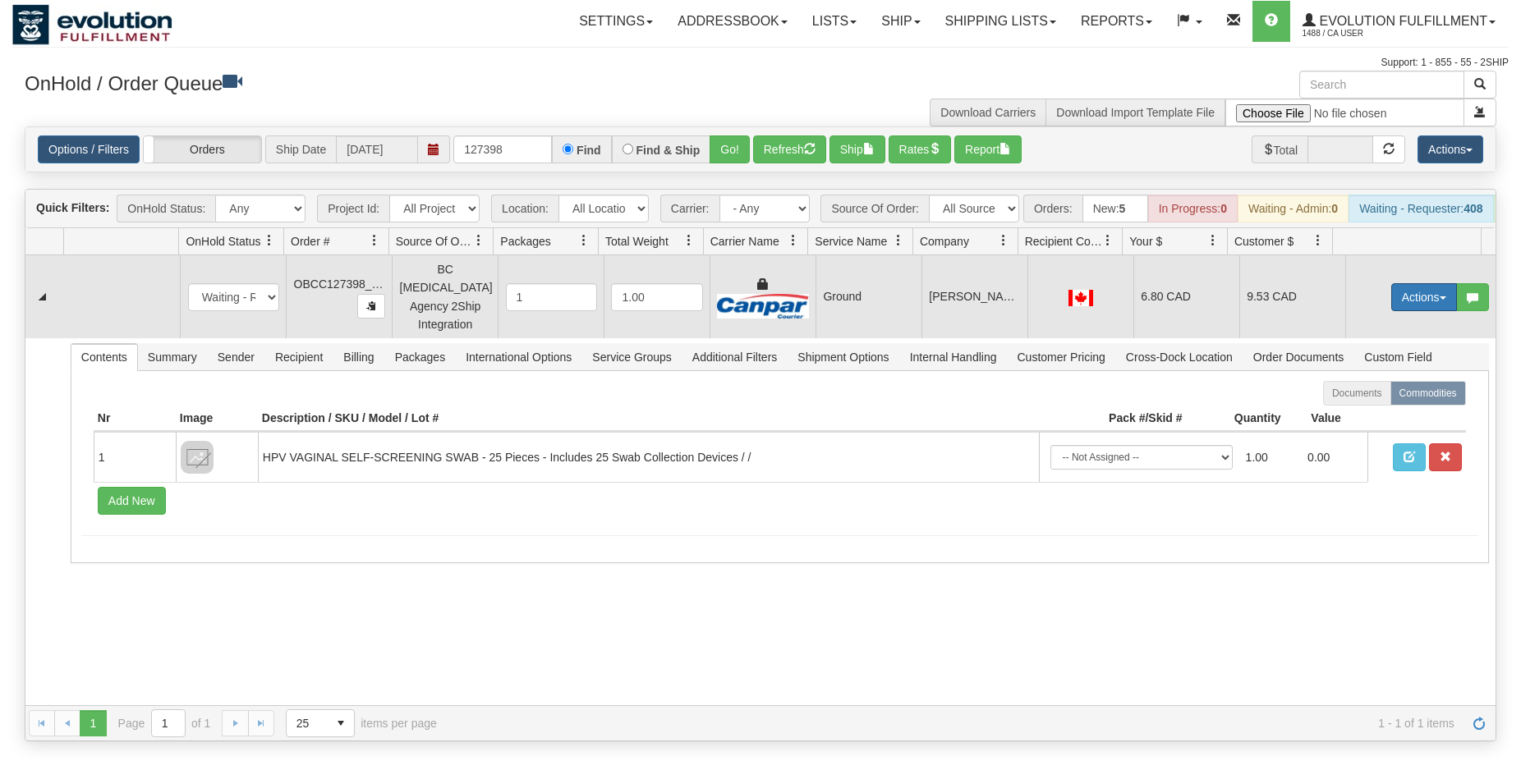
click at [1391, 307] on button "Actions" at bounding box center [1424, 297] width 65 height 28
click at [1369, 370] on span "Rate All Services" at bounding box center [1389, 370] width 98 height 13
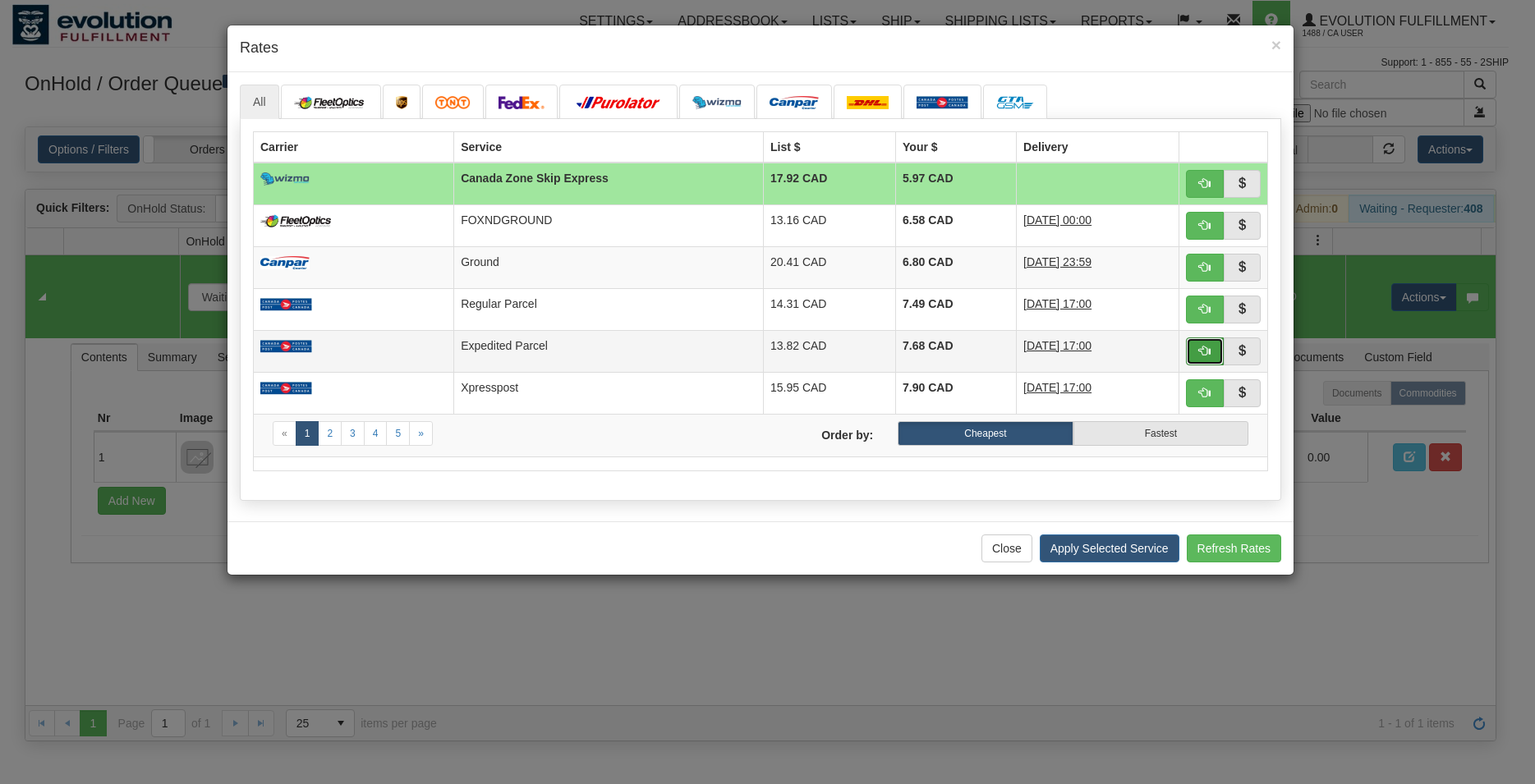
click at [1195, 351] on button "button" at bounding box center [1204, 352] width 38 height 28
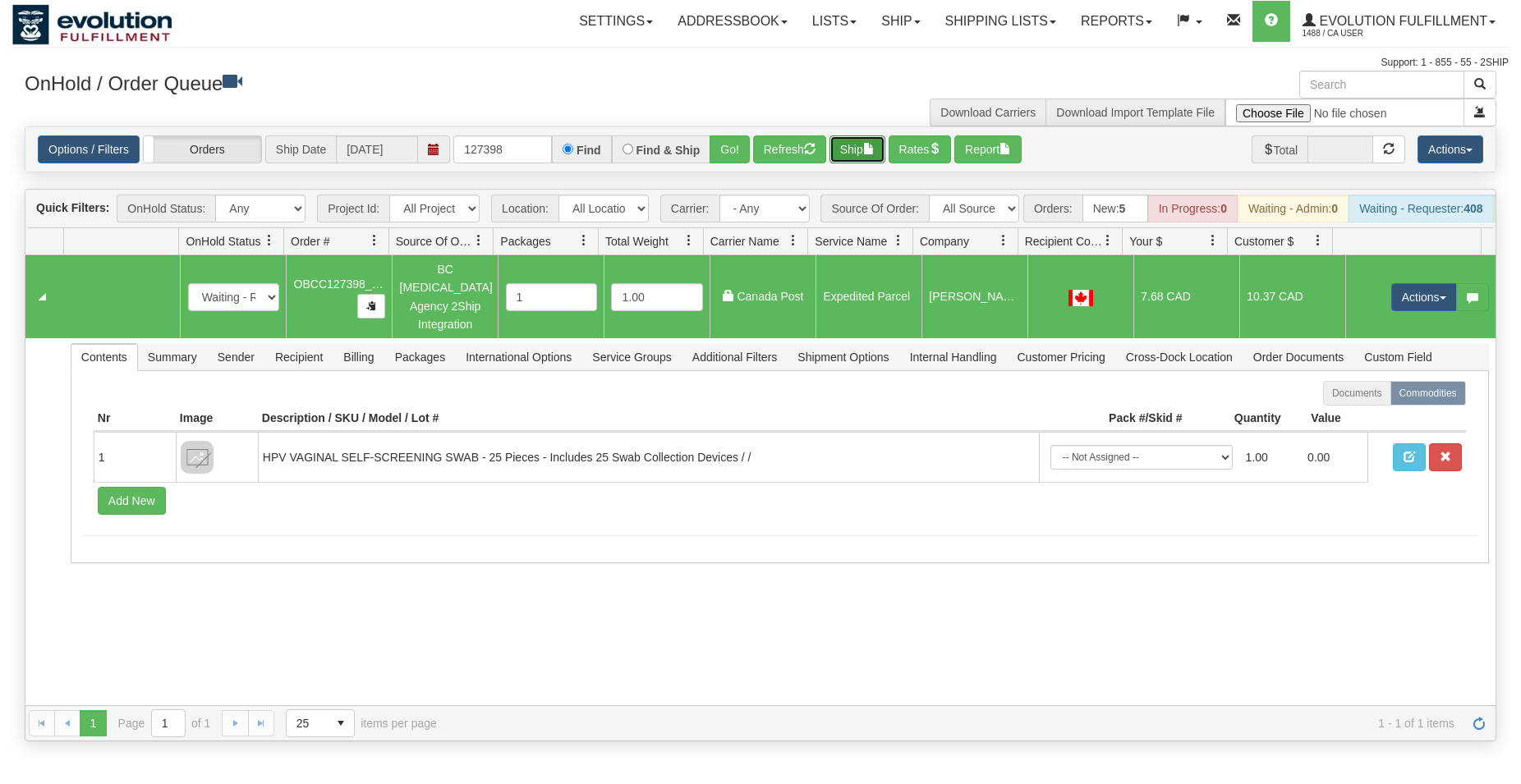
click at [848, 137] on button "Ship" at bounding box center [857, 149] width 56 height 28
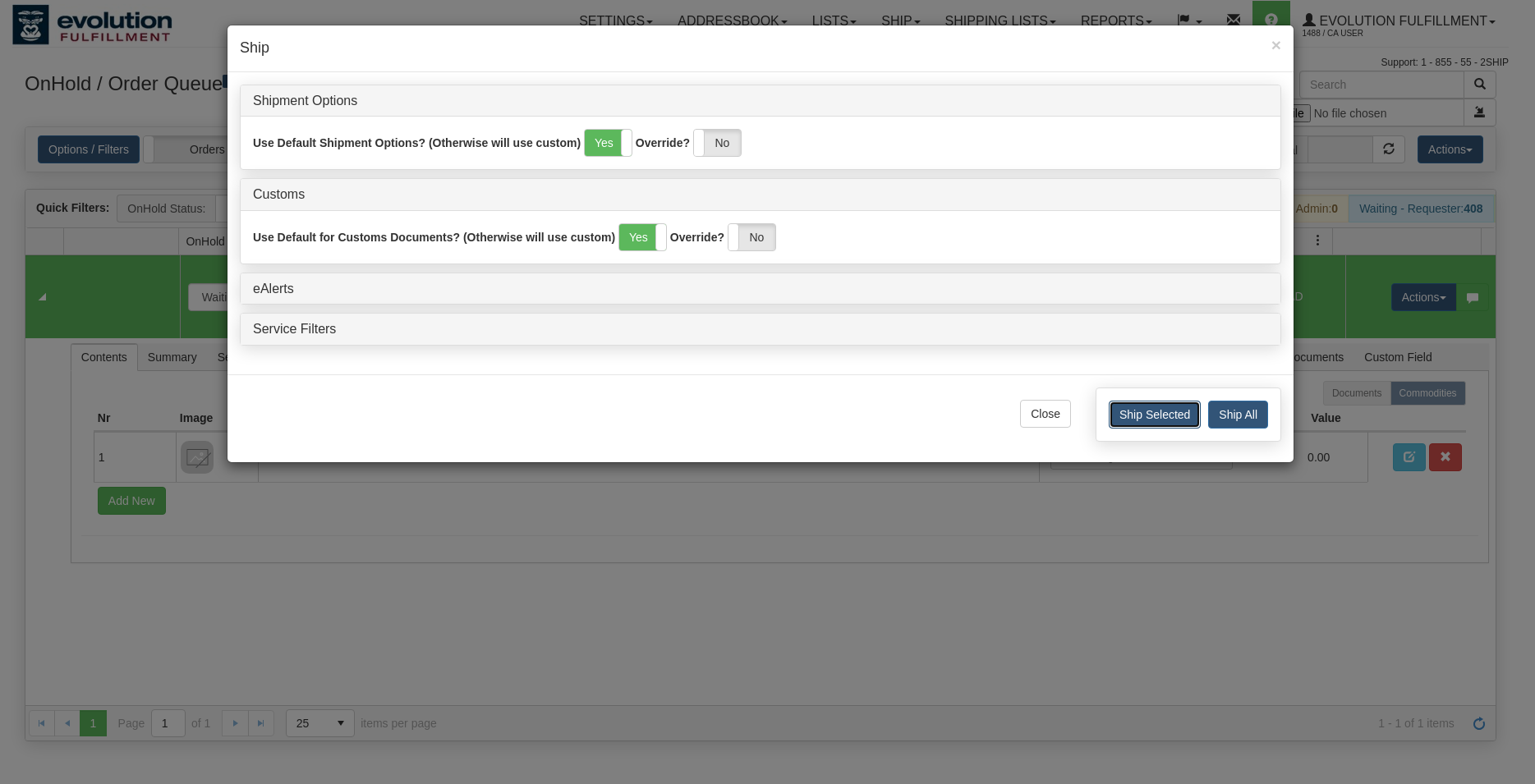
click at [1128, 410] on button "Ship Selected" at bounding box center [1155, 415] width 92 height 28
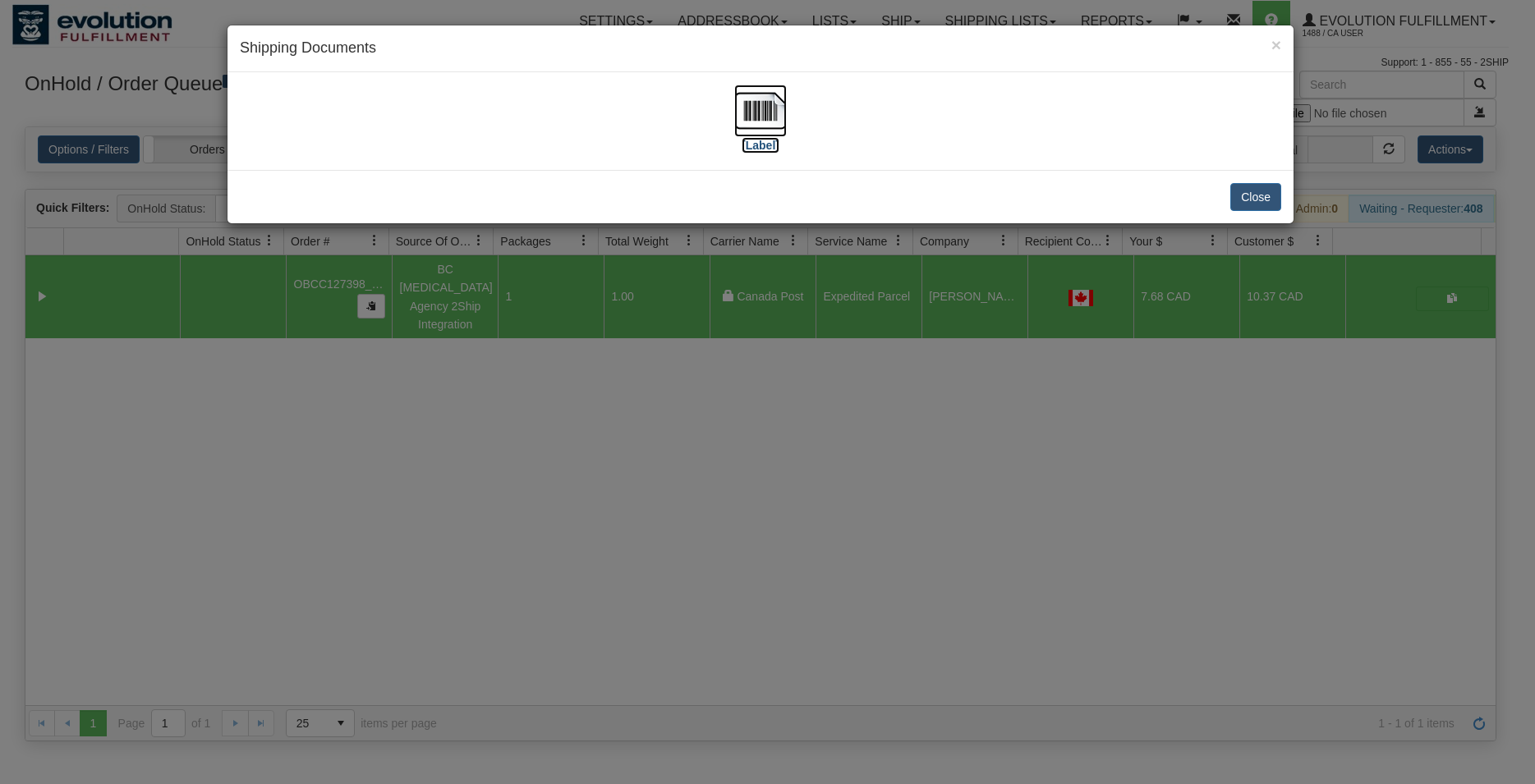
click at [753, 110] on img at bounding box center [760, 110] width 52 height 52
click at [1249, 194] on button "Close" at bounding box center [1256, 197] width 51 height 28
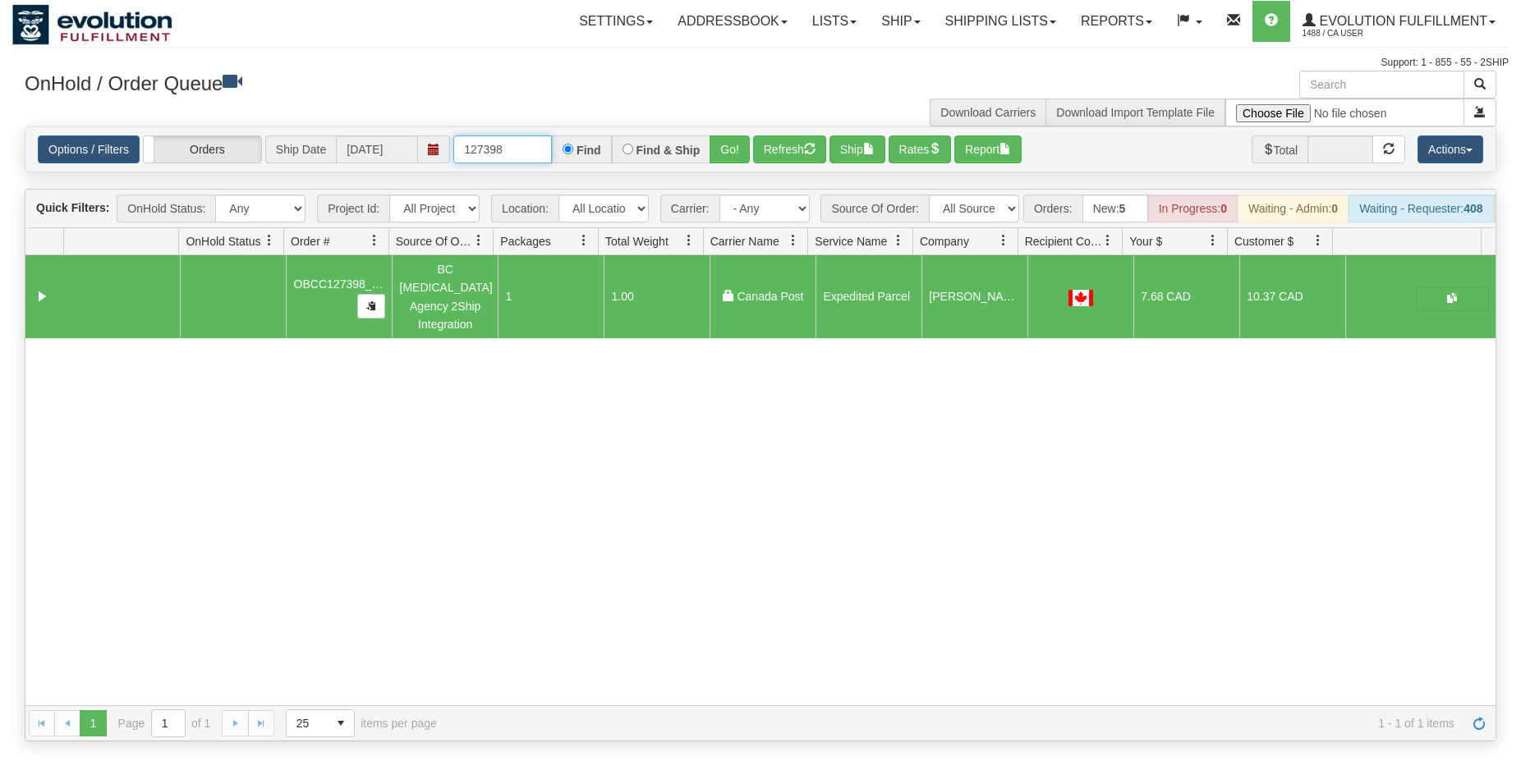
drag, startPoint x: 502, startPoint y: 148, endPoint x: 517, endPoint y: 146, distance: 15.1
click at [517, 146] on input "127398" at bounding box center [502, 149] width 98 height 28
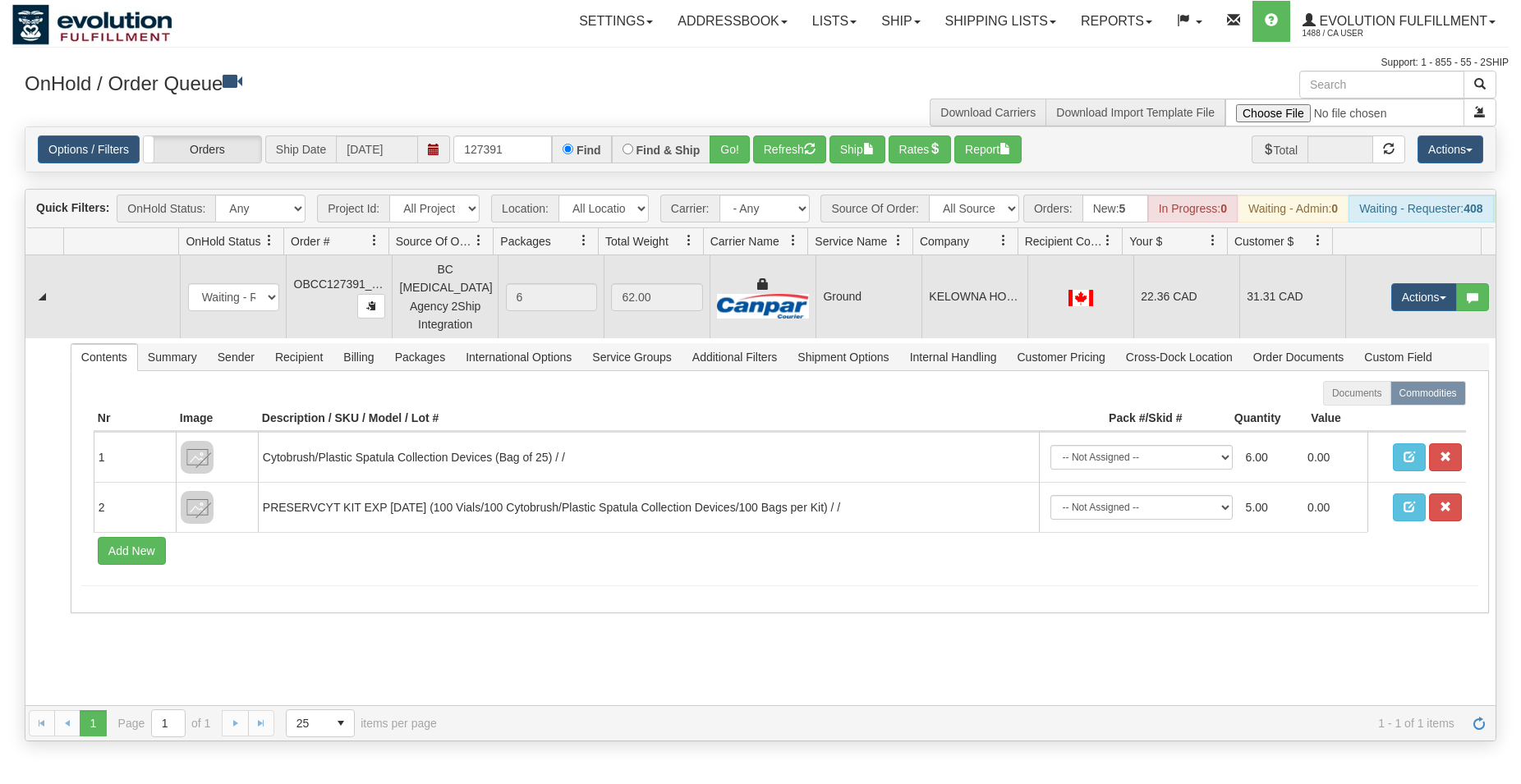
click at [884, 311] on td "Ground" at bounding box center [868, 297] width 106 height 83
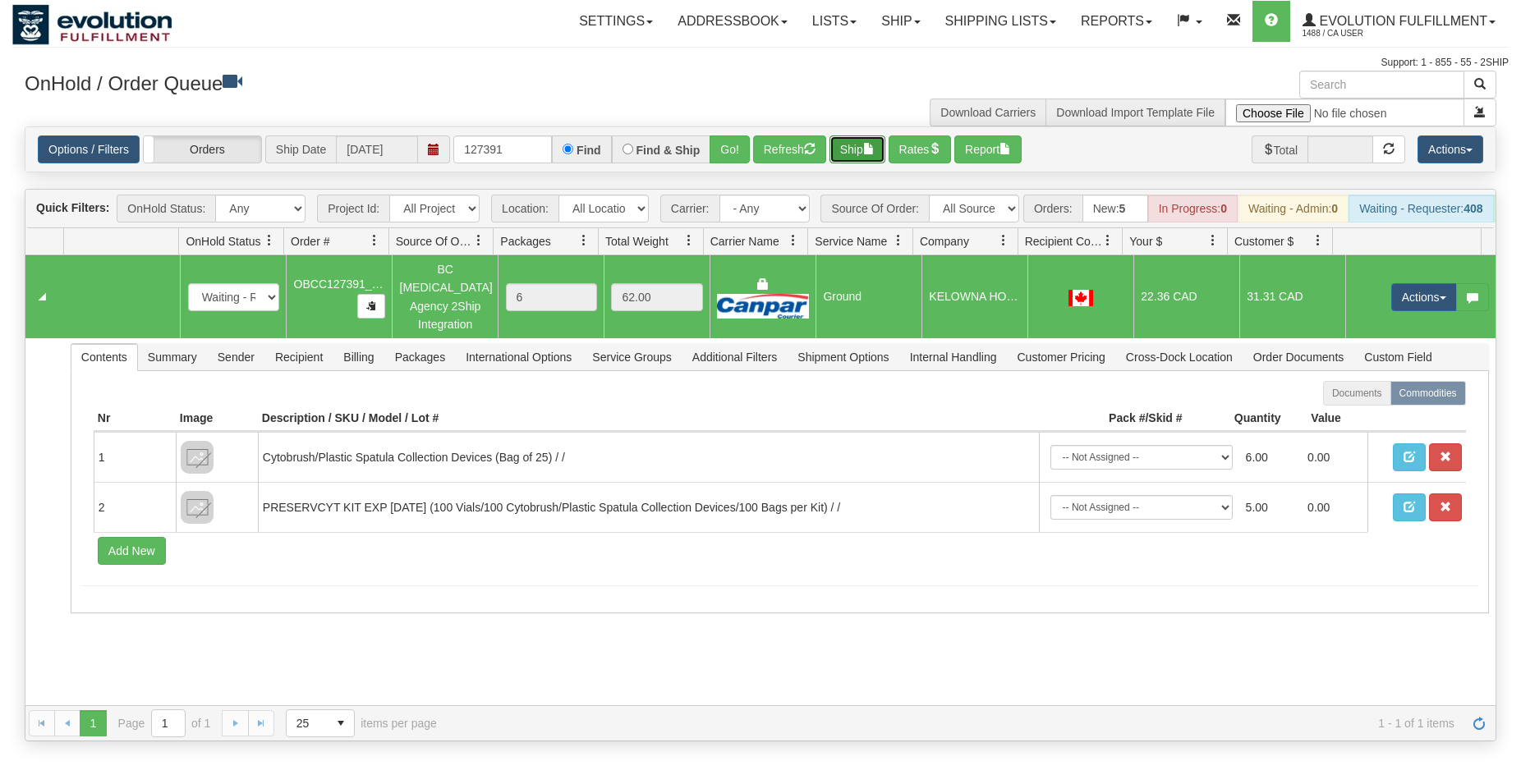
click at [857, 151] on button "Ship" at bounding box center [857, 149] width 56 height 28
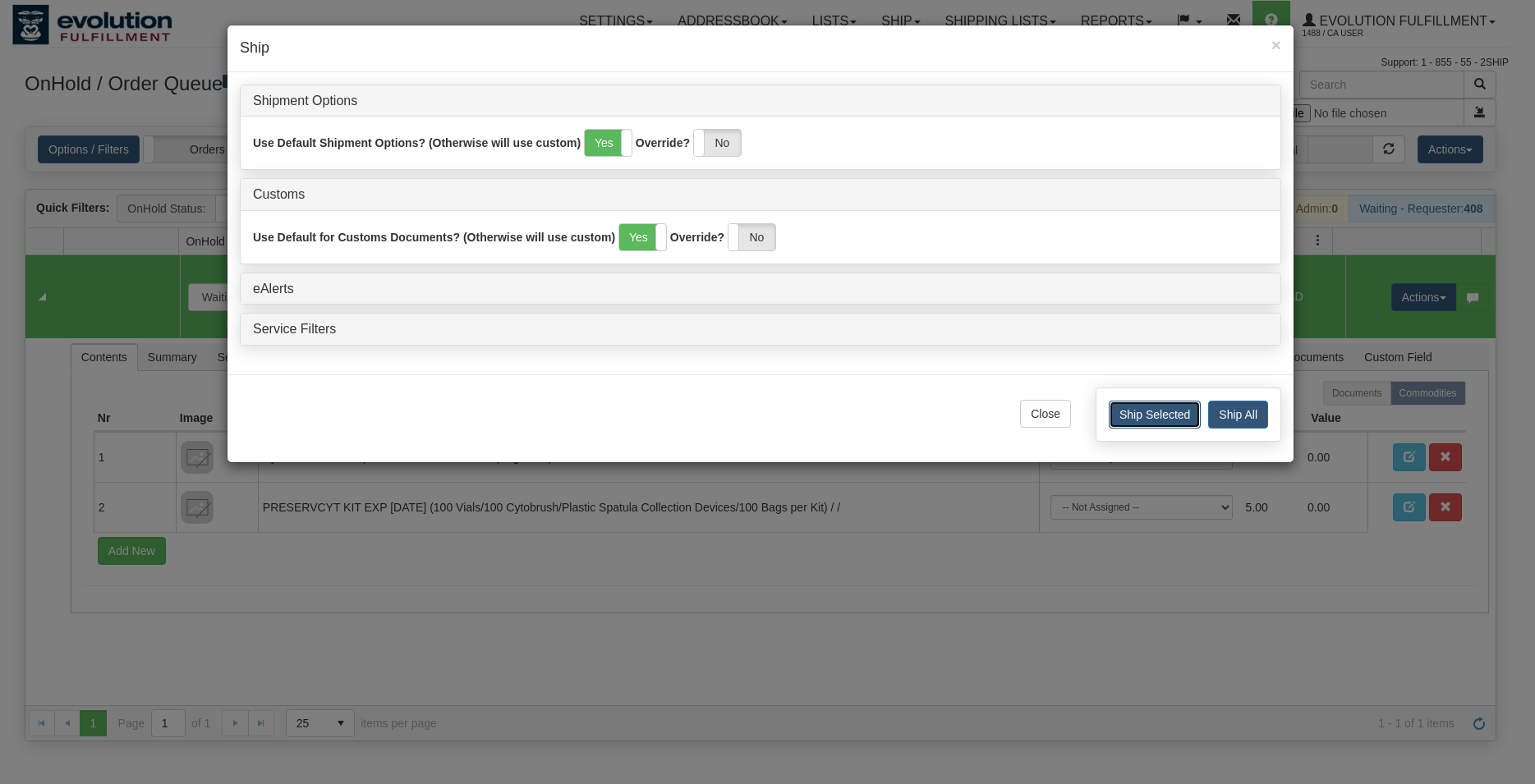
click at [1138, 426] on button "Ship Selected" at bounding box center [1155, 415] width 92 height 28
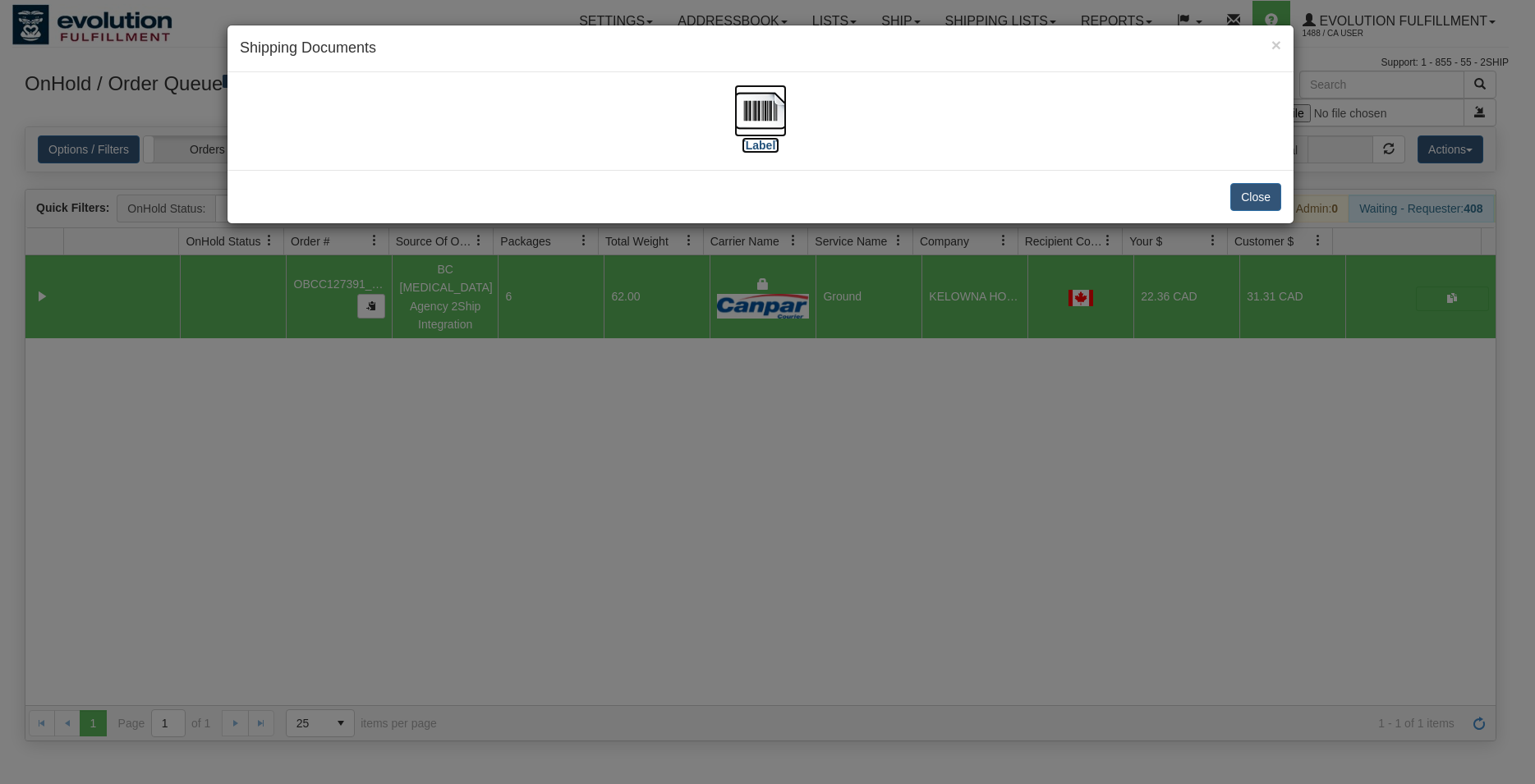
click at [766, 117] on img at bounding box center [760, 110] width 52 height 52
click at [1271, 98] on div "[Label]" at bounding box center [760, 121] width 1042 height 73
drag, startPoint x: 1260, startPoint y: 196, endPoint x: 935, endPoint y: 115, distance: 334.9
click at [1257, 196] on button "Close" at bounding box center [1256, 197] width 51 height 28
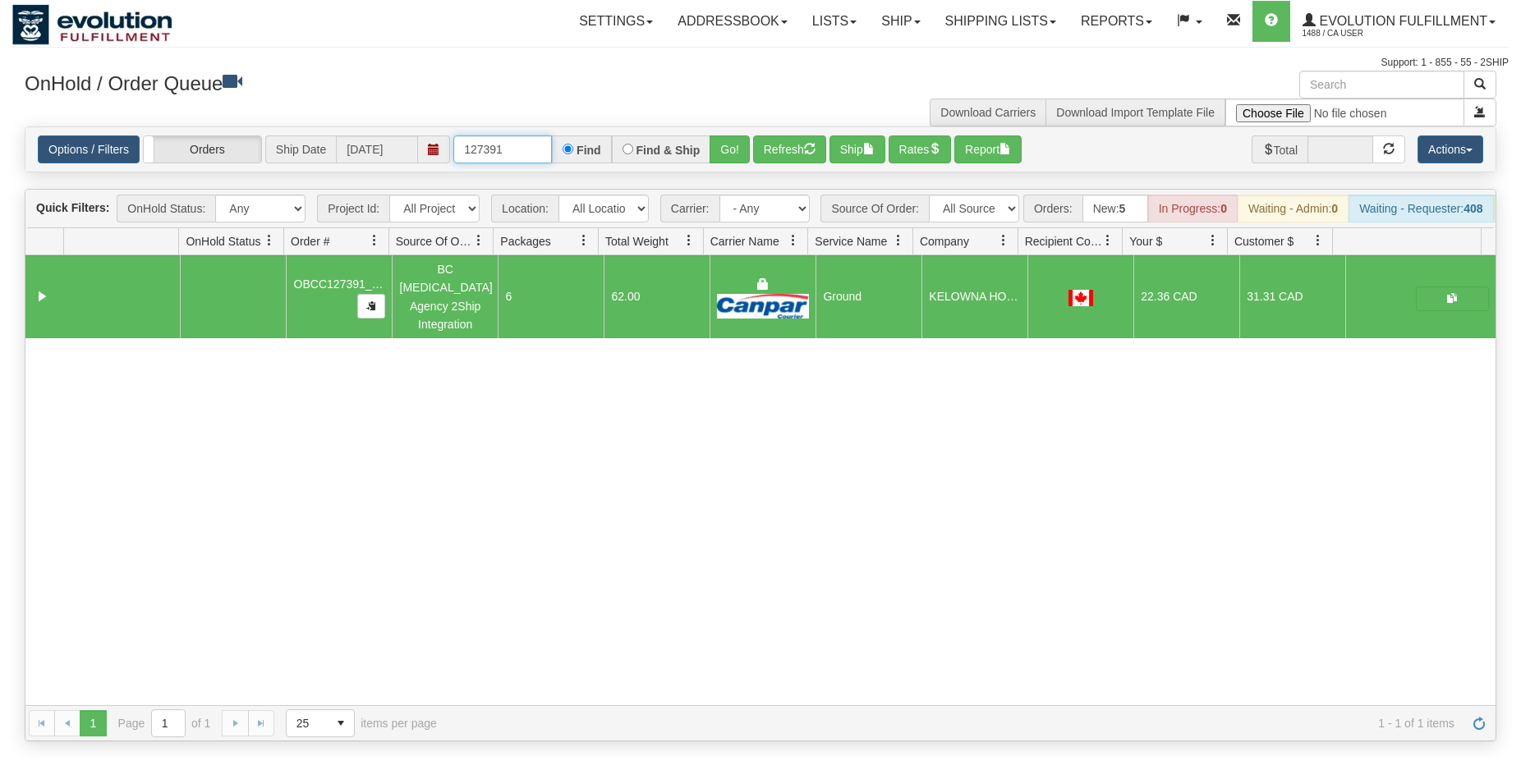
drag, startPoint x: 508, startPoint y: 151, endPoint x: 403, endPoint y: 153, distance: 105.0
click at [454, 153] on input "127391" at bounding box center [502, 149] width 98 height 28
type input "127393"
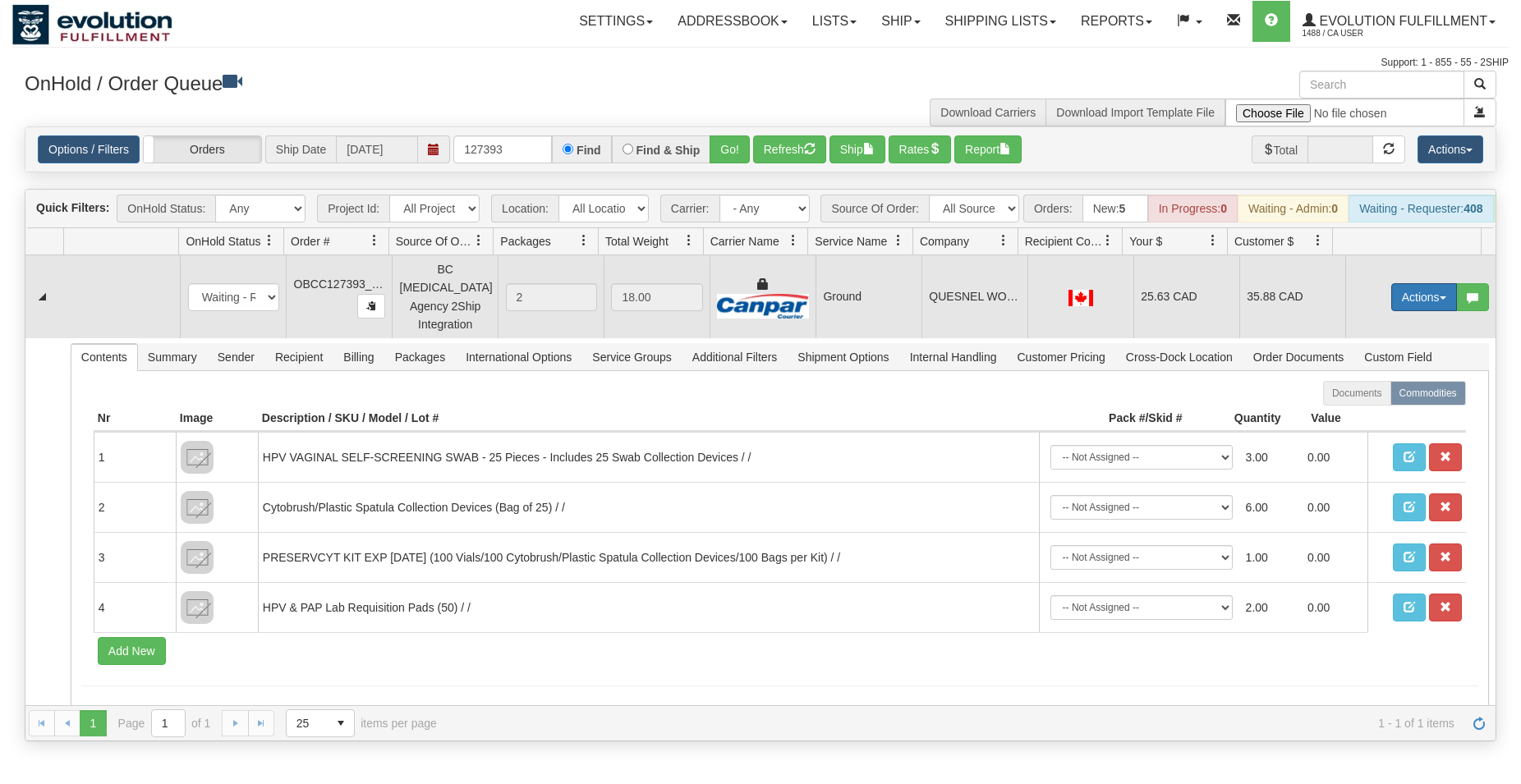
click at [1407, 311] on button "Actions" at bounding box center [1424, 297] width 65 height 28
click at [1393, 370] on span "Rate All Services" at bounding box center [1389, 370] width 98 height 13
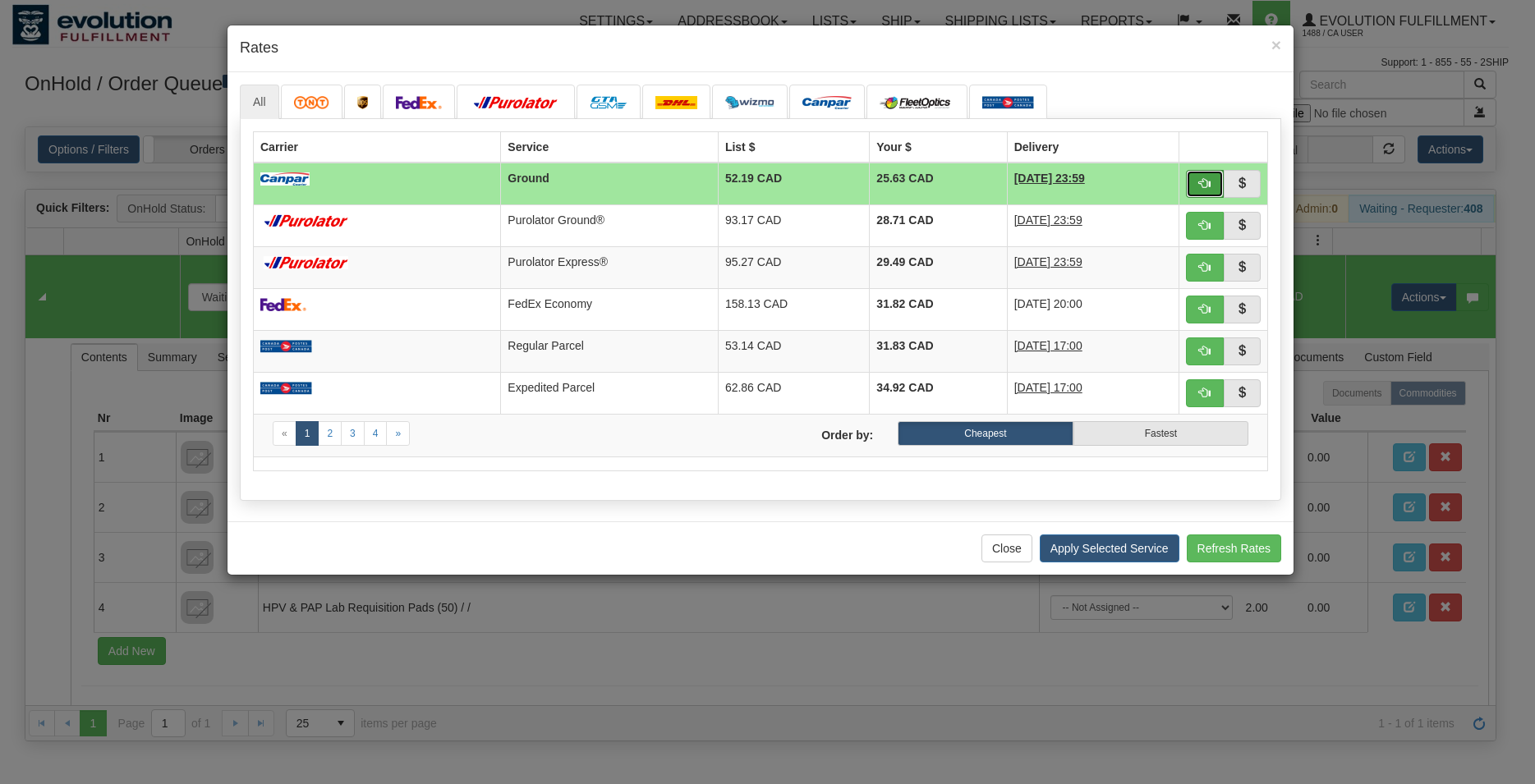
click at [1203, 179] on span "button" at bounding box center [1204, 183] width 11 height 11
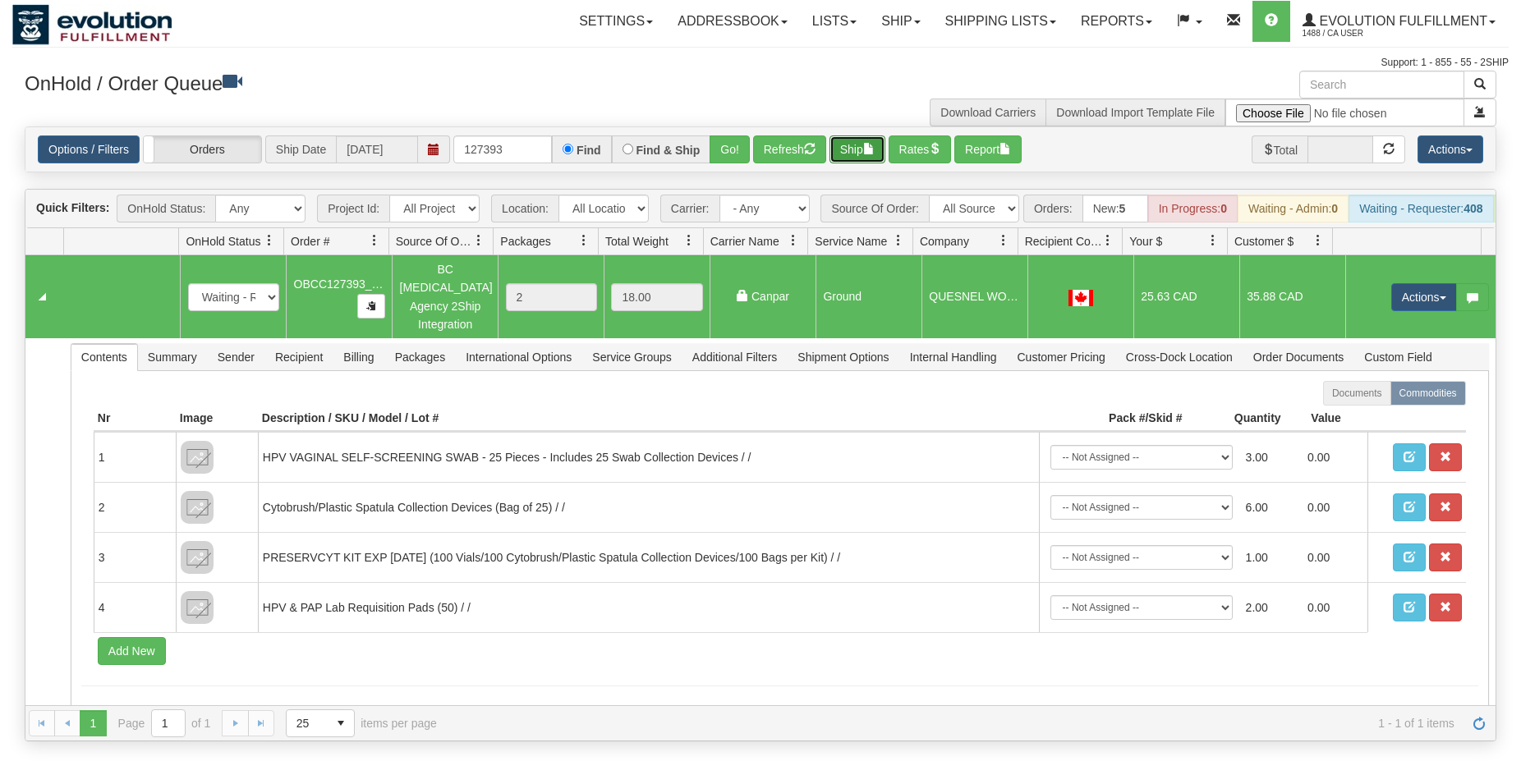
drag, startPoint x: 854, startPoint y: 153, endPoint x: 871, endPoint y: 163, distance: 19.7
click at [871, 163] on button "Ship" at bounding box center [857, 149] width 56 height 28
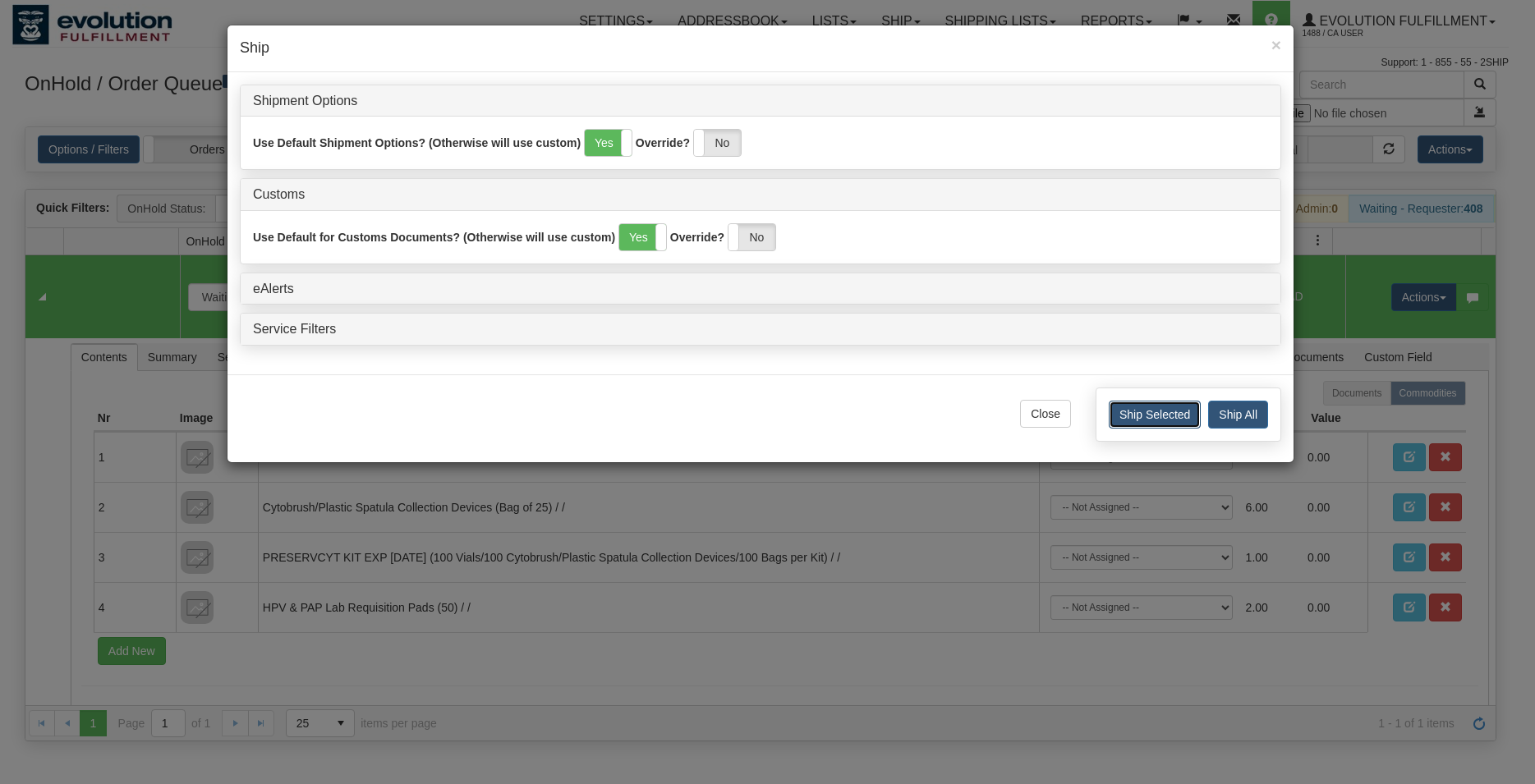
click at [1177, 410] on button "Ship Selected" at bounding box center [1155, 415] width 92 height 28
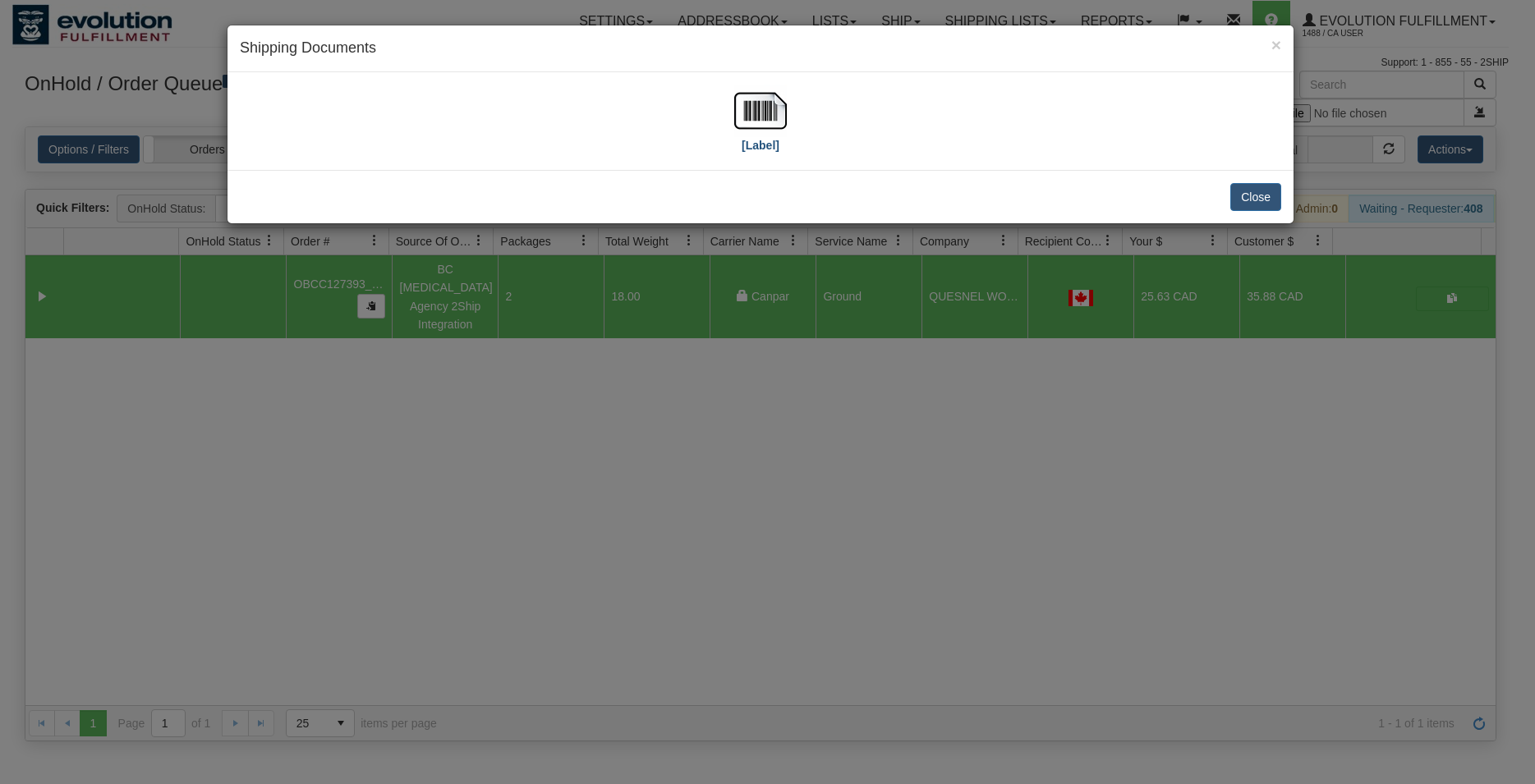
drag, startPoint x: 719, startPoint y: 72, endPoint x: 737, endPoint y: 102, distance: 35.0
click at [733, 97] on div "× Shipping Documents [Label] Close" at bounding box center [760, 125] width 1067 height 200
click at [751, 123] on img at bounding box center [760, 110] width 52 height 52
click at [1265, 189] on button "Close" at bounding box center [1256, 197] width 51 height 28
